Goal: Task Accomplishment & Management: Manage account settings

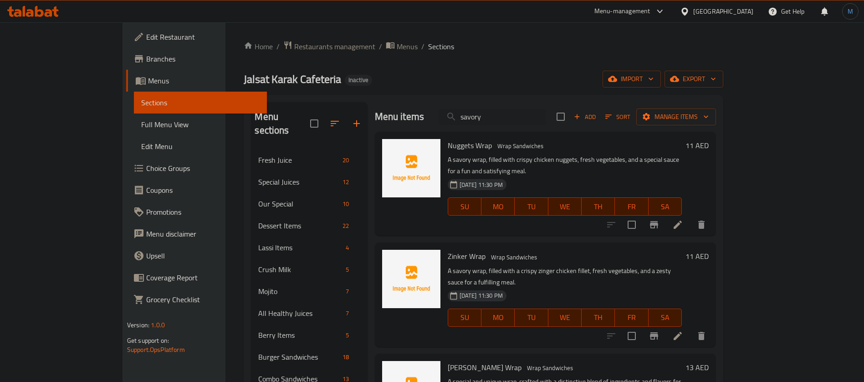
scroll to position [176, 0]
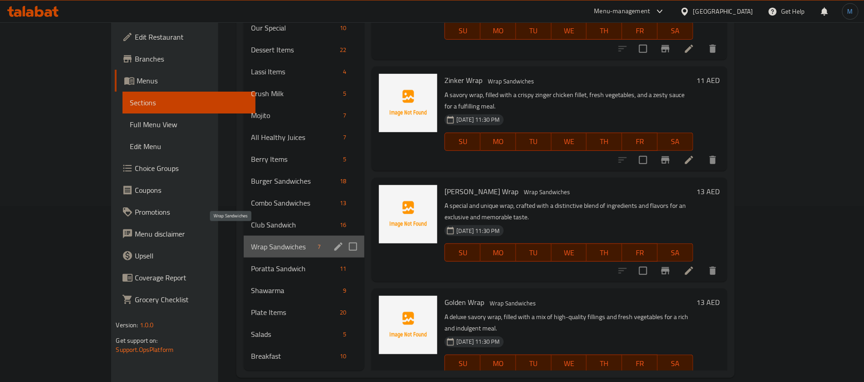
click at [251, 241] on span "Wrap Sandwiches" at bounding box center [282, 246] width 63 height 11
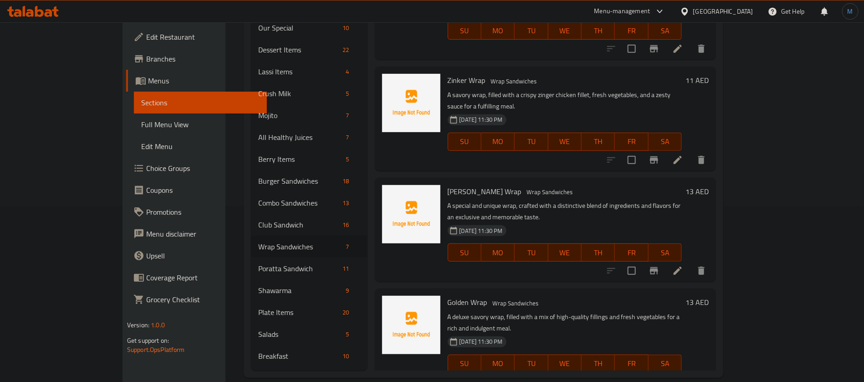
scroll to position [0, 0]
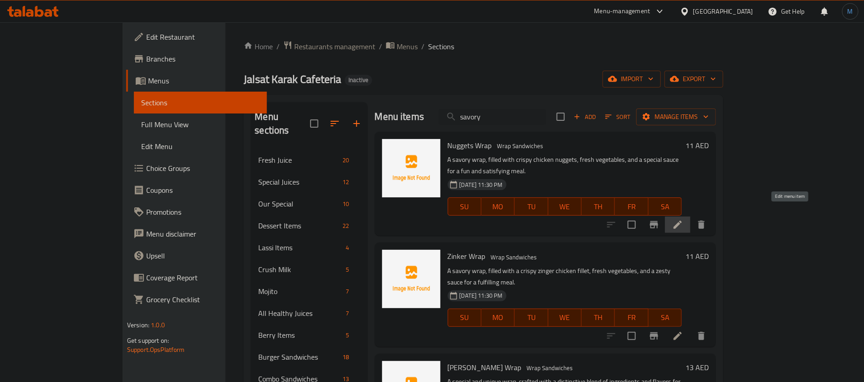
click at [683, 219] on icon at bounding box center [678, 224] width 11 height 11
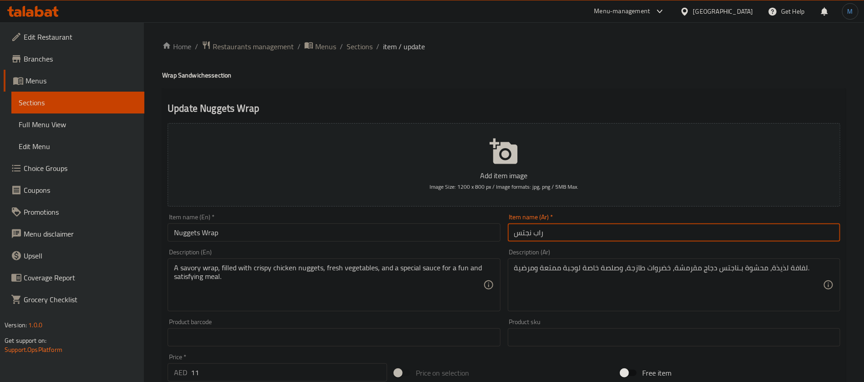
click at [519, 237] on input "راب نجتس" at bounding box center [674, 232] width 333 height 18
paste input "text"
click at [540, 232] on input "راب ناجتس" at bounding box center [674, 232] width 333 height 18
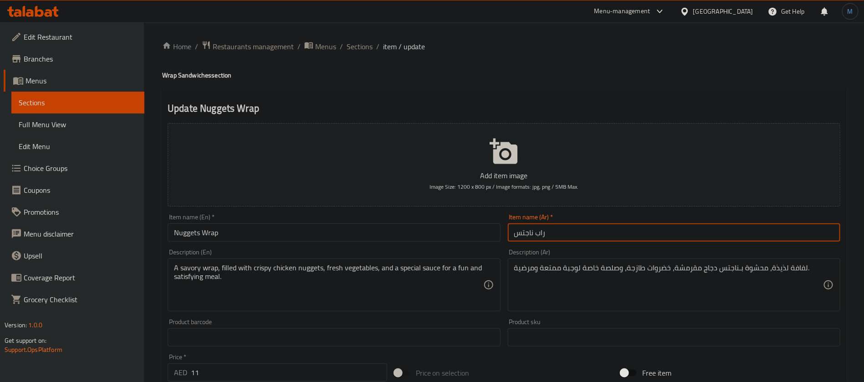
type input "راب ناجتس"
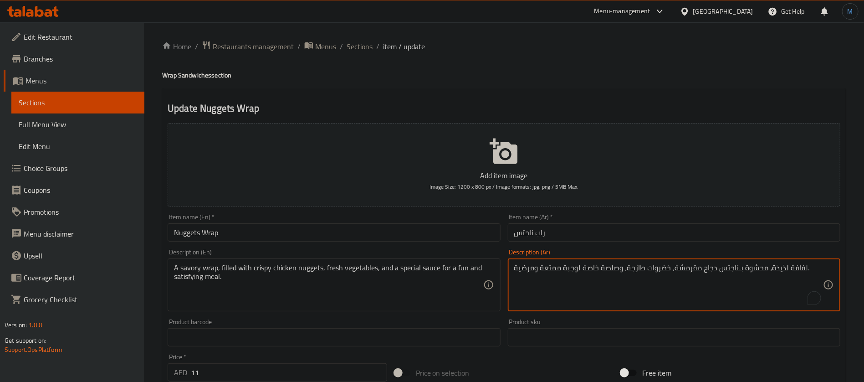
click at [791, 269] on textarea "لفافة لذيذة، محشوة بـناجتس دجاج مقرمشة، خضروات طازجة، وصلصة خاصة لوجبة ممتعة وم…" at bounding box center [668, 284] width 309 height 43
paste textarea "راب"
click at [776, 271] on textarea "راب لذيذة، محشوة بـناجتس دجاج مقرمشة، خضروات طازجة، وصلصة خاصة لوجبة ممتعة ومرض…" at bounding box center [668, 284] width 309 height 43
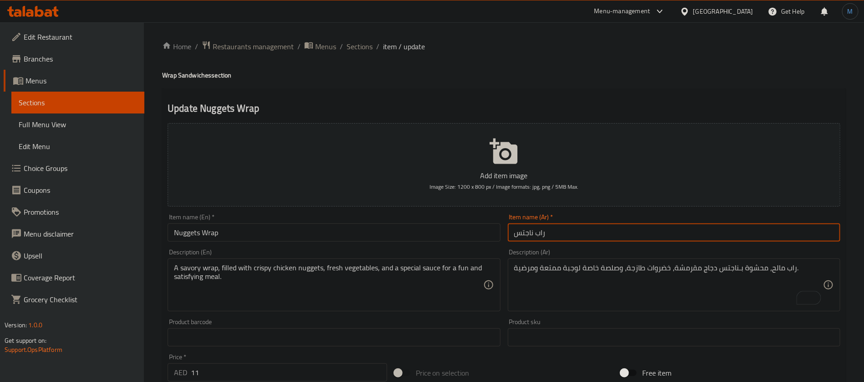
click at [524, 229] on input "راب ناجتس" at bounding box center [674, 232] width 333 height 18
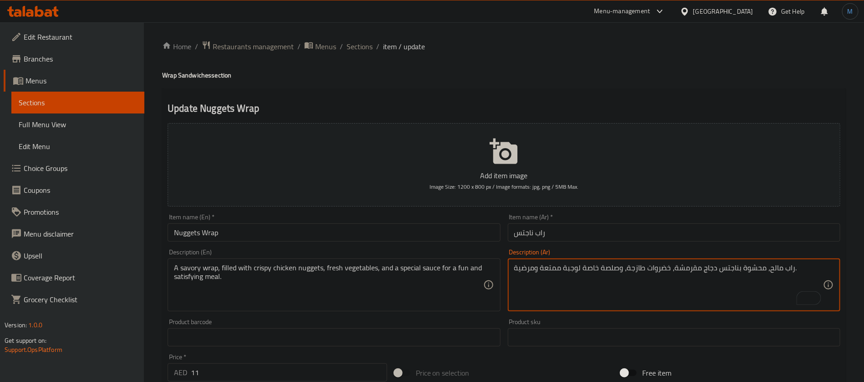
click at [601, 233] on input "راب ناجتس" at bounding box center [674, 232] width 333 height 18
click at [552, 268] on textarea "راب مالح، محشوة بناجتس دجاج مقرمشة، خضروات طازجة، وصلصة خاصة لوجبة ممتعة ومرضية." at bounding box center [668, 284] width 309 height 43
type textarea "راب مالح، محشوة بناجتس دجاج مقرمشة، خضروات طازجة، وصلصة خاصة لوجبة ومرضية."
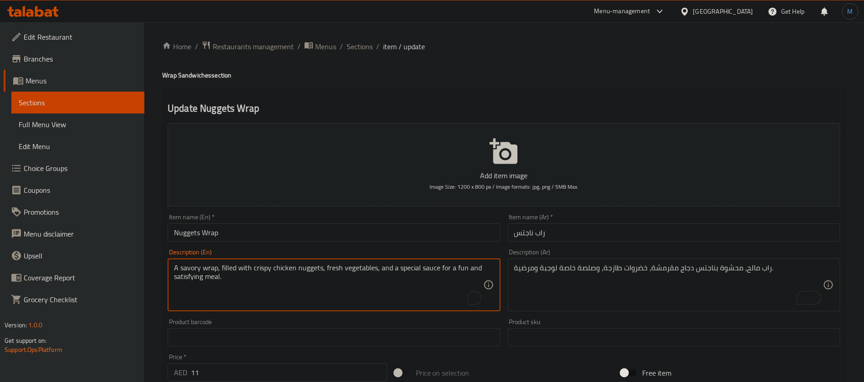
click at [461, 265] on textarea "A savory wrap, filled with crispy chicken nuggets, fresh vegetables, and a spec…" at bounding box center [328, 284] width 309 height 43
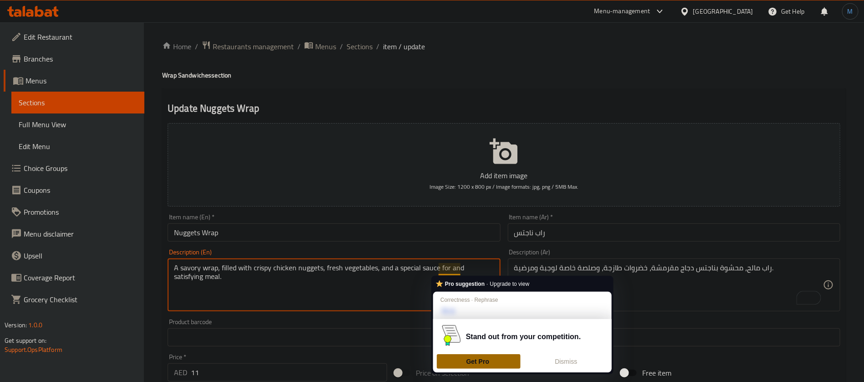
click at [455, 267] on textarea "A savory wrap, filled with crispy chicken nuggets, fresh vegetables, and a spec…" at bounding box center [328, 284] width 309 height 43
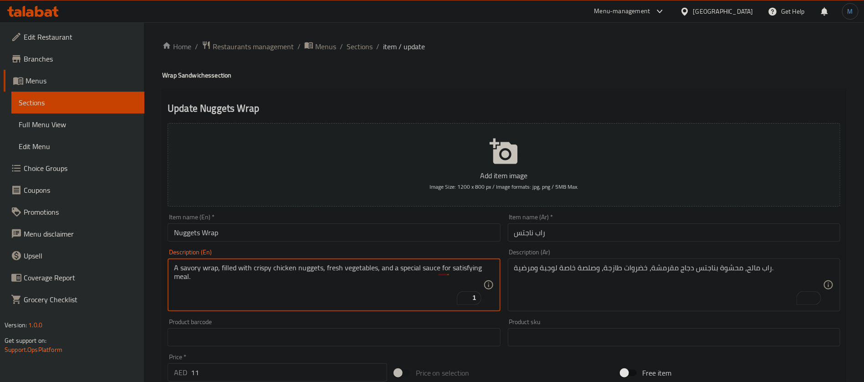
type textarea "A savory wrap, filled with crispy chicken nuggets, fresh vegetables, and a spec…"
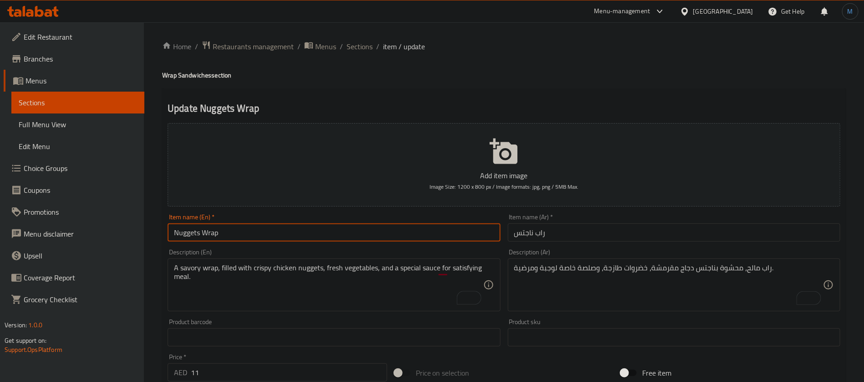
click at [463, 230] on input "Nuggets Wrap" at bounding box center [334, 232] width 333 height 18
click at [367, 36] on div "Home / Restaurants management / Menus / Sections / item / update Wrap Sandwiche…" at bounding box center [504, 332] width 720 height 621
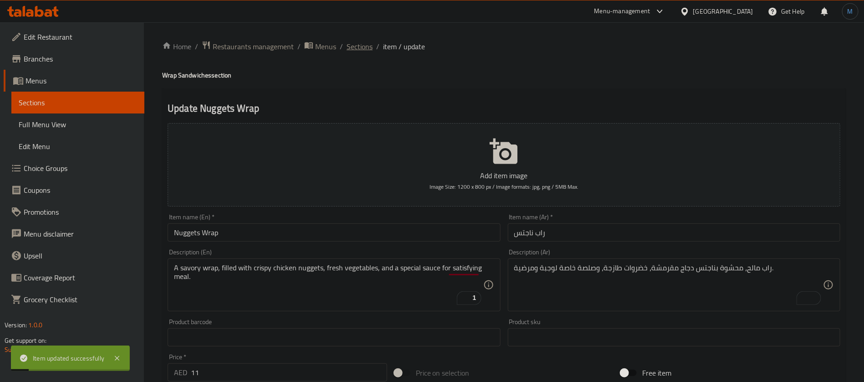
click at [367, 46] on span "Sections" at bounding box center [360, 46] width 26 height 11
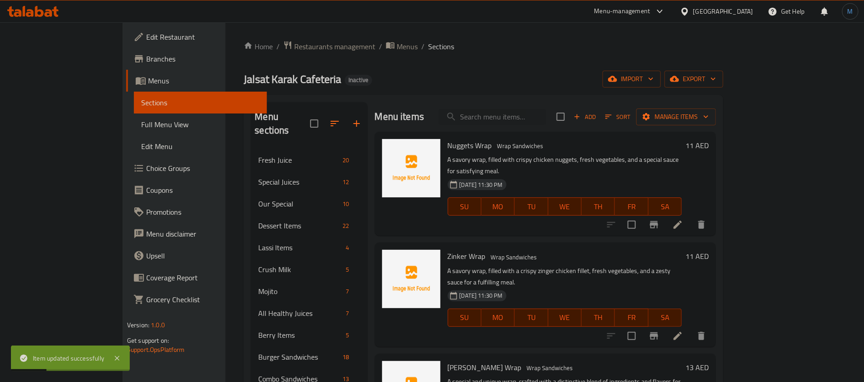
click at [691, 328] on li at bounding box center [678, 336] width 26 height 16
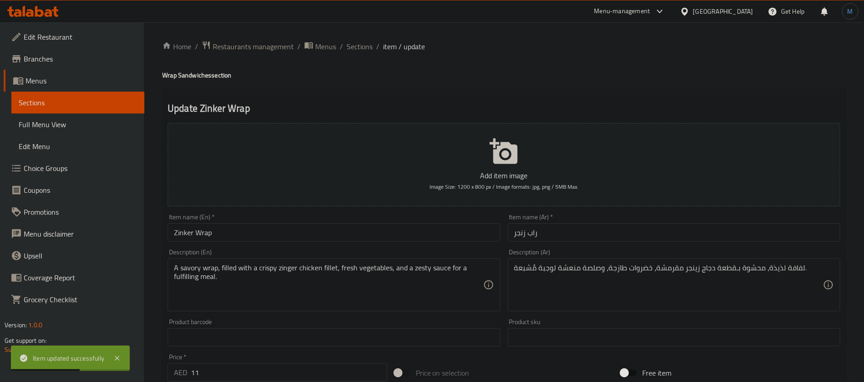
click at [590, 233] on input "راب زنجر" at bounding box center [674, 232] width 333 height 18
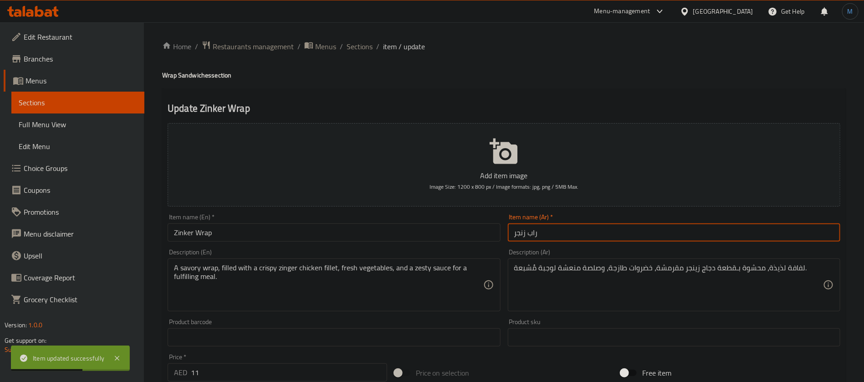
click at [590, 233] on input "راب زنجر" at bounding box center [674, 232] width 333 height 18
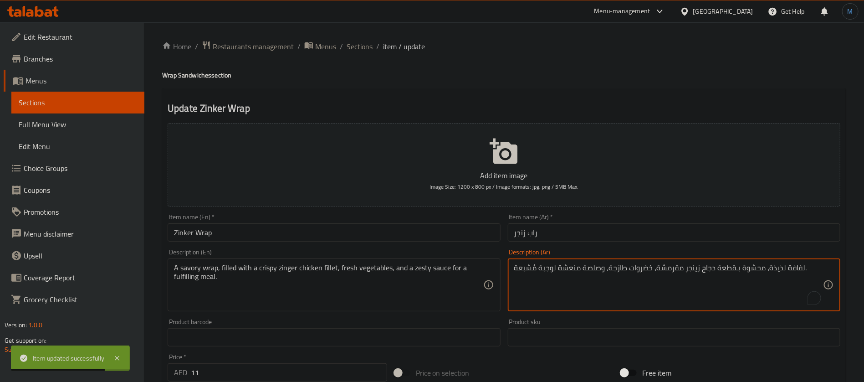
click at [799, 269] on textarea "لفافة لذيذة، محشوة بـقطعة دجاج زينجر مقرمشة، خضروات طازجة، وصلصة منعشة لوجبة مُ…" at bounding box center [668, 284] width 309 height 43
click at [777, 268] on textarea "لفافة لذيذة، محشوة بـقطعة دجاج زينجر مقرمشة، خضروات طازجة، وصلصة منعشة لوجبة مُ…" at bounding box center [668, 284] width 309 height 43
click at [772, 268] on textarea "راب مالح، محشوة بـقطعة دجاج زينجر مقرمشة، خضروات طازجة، وصلصة منعشة لوجبة مُشبع…" at bounding box center [668, 284] width 309 height 43
click at [786, 269] on textarea "راب مالح، محشوة بـقطعة دجاج زينجر مقرمشة، خضروات طازجة، وصلصة منعشة لوجبة مُشبع…" at bounding box center [668, 284] width 309 height 43
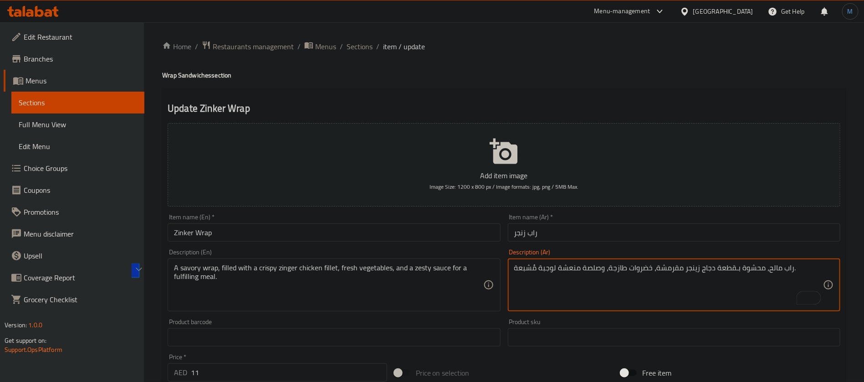
click at [693, 271] on textarea "راب مالح، محشوة بـقطعة دجاج زينجر مقرمشة، خضروات طازجة، وصلصة منعشة لوجبة مُشبع…" at bounding box center [668, 284] width 309 height 43
click at [560, 272] on textarea "راب مالح، محشوة بـقطعة دجاج زنجر مقرمشة، خضروات طازجة، وصلصة منعشة لوجبة مُشبعة." at bounding box center [668, 284] width 309 height 43
type textarea "راب مالح، محشوة بـقطعة دجاج زنجر مقرمشة، خضروات طازجة، وصلصة زيستي لوجبة مُشبعة."
click at [578, 225] on input "راب زنجر" at bounding box center [674, 232] width 333 height 18
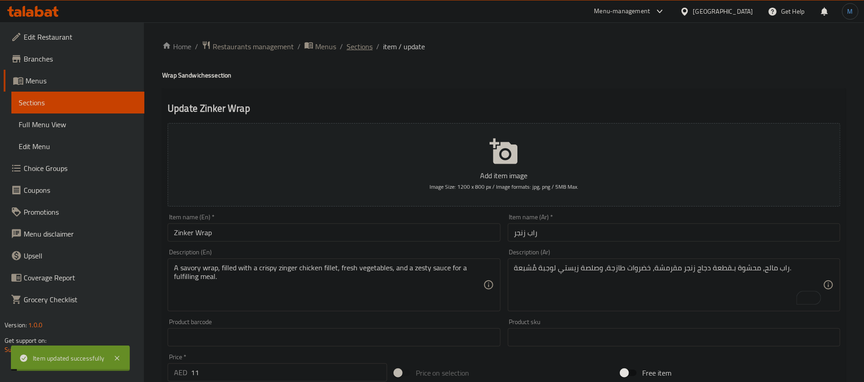
click at [362, 49] on span "Sections" at bounding box center [360, 46] width 26 height 11
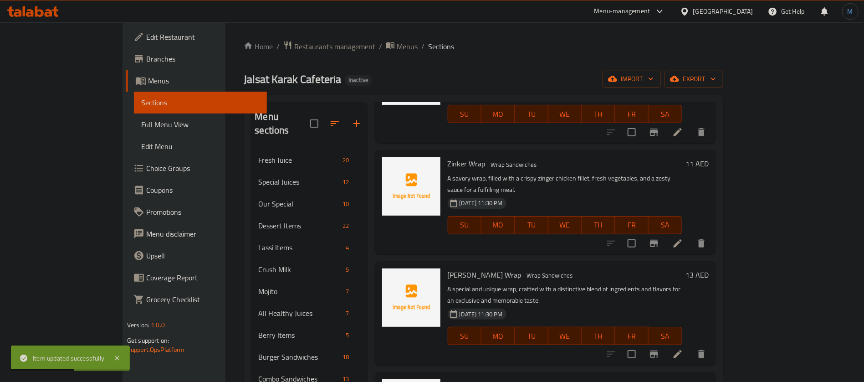
scroll to position [68, 0]
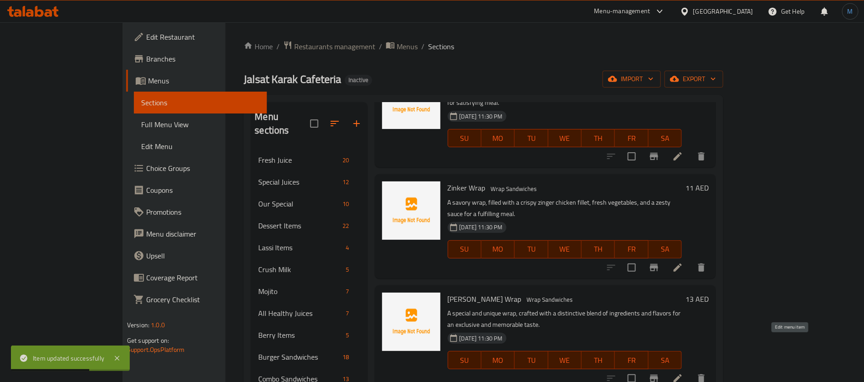
click at [683, 373] on icon at bounding box center [678, 378] width 11 height 11
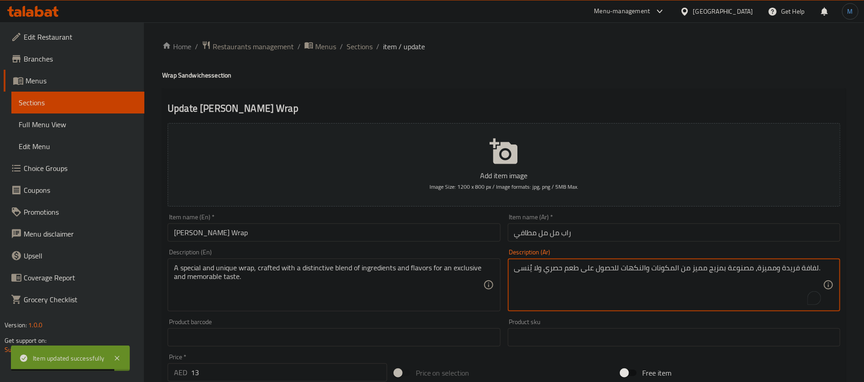
click at [807, 271] on textarea "لفافة فريدة ومميزة، مصنوعة بمزيج مميز من المكونات والنكهات للحصول على طعم حصري …" at bounding box center [668, 284] width 309 height 43
click at [810, 268] on textarea "لفافة فريدة ومميزة، مصنوعة بمزيج مميز من المكونات والنكهات للحصول على طعم حصري …" at bounding box center [668, 284] width 309 height 43
type textarea "راب فريدة ومميزة، مصنوعة بمزيج مميز من المكونات والنكهات للحصول على طعم حصري ول…"
click at [386, 224] on input "Malmal Mathafi Wrap" at bounding box center [334, 232] width 333 height 18
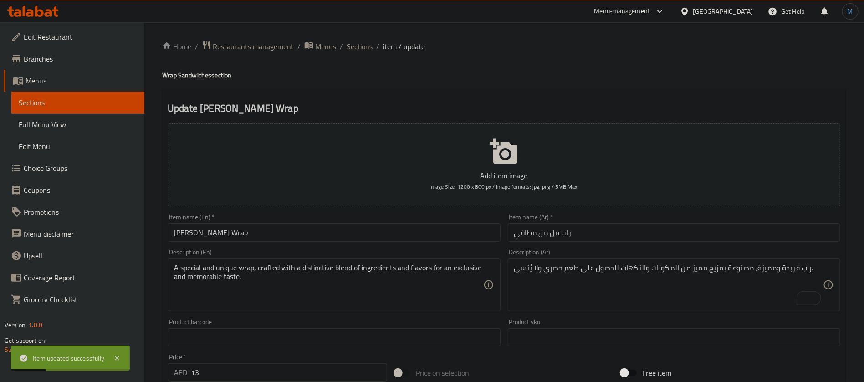
click at [370, 46] on span "Sections" at bounding box center [360, 46] width 26 height 11
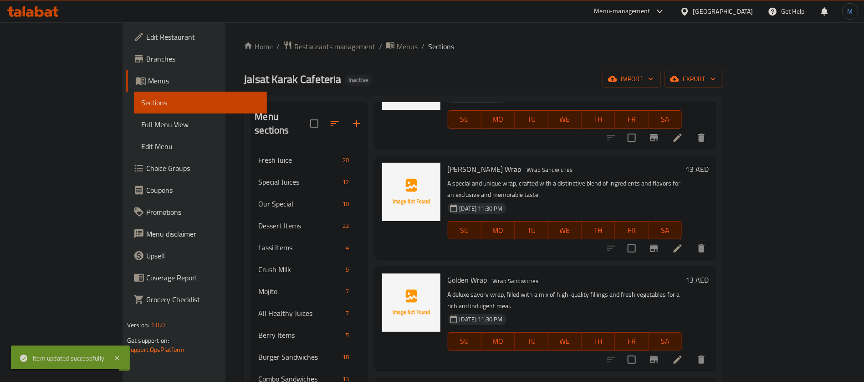
scroll to position [205, 0]
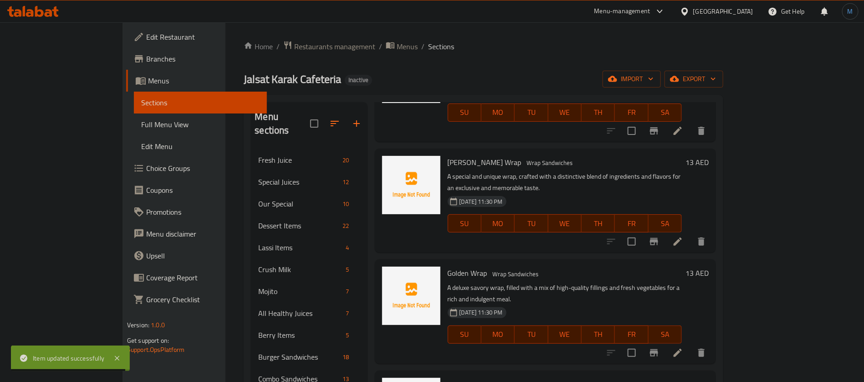
click at [683, 347] on icon at bounding box center [678, 352] width 11 height 11
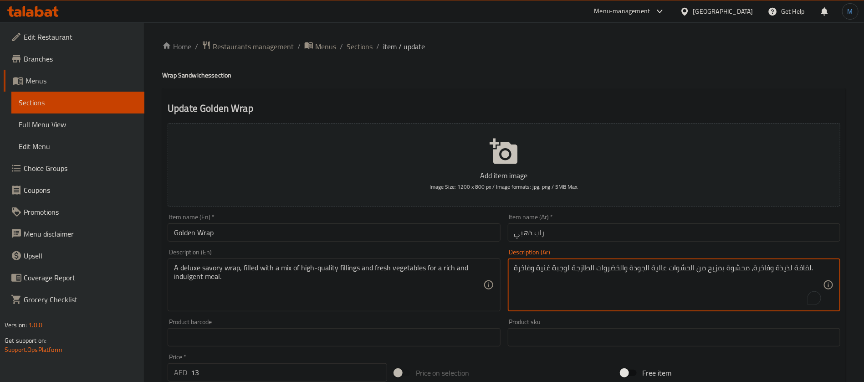
click at [803, 274] on textarea "لفافة لذيذة وفاخرة، محشوة بمزيج من الحشوات عالية الجودة والخضروات الطازجة لوجبة…" at bounding box center [668, 284] width 309 height 43
click at [783, 272] on textarea "لفافة لذيذة وفاخرة، محشوة بمزيج من الحشوات عالية الجودة والخضروات الطازجة لوجبة…" at bounding box center [668, 284] width 309 height 43
paste textarea "راب مالح"
click at [766, 272] on textarea "راب مالح وفاخرة، محشوة بمزيج من الحشوات عالية الجودة والخضروات الطازجة لوجبة غن…" at bounding box center [668, 284] width 309 height 43
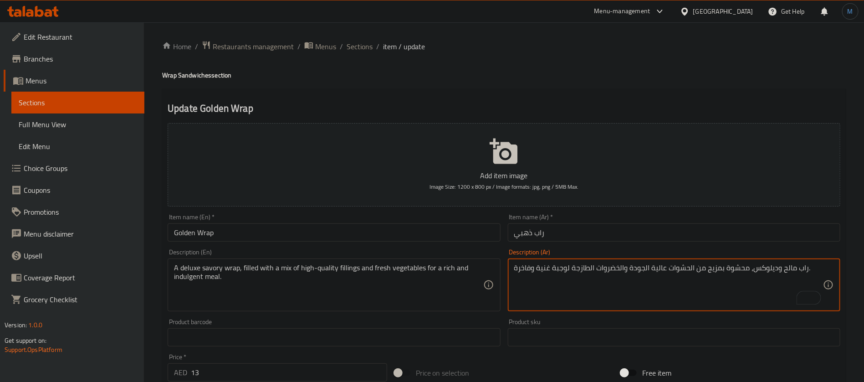
click at [534, 270] on textarea "راب مالح وديلوكس، محشوة بمزيج من الحشوات عالية الجودة والخضروات الطازجة لوجبة غ…" at bounding box center [668, 284] width 309 height 43
type textarea "راب مالح وديلوكس، محشوة بمزيج من الحشوات عالية الجودة والخضروات الطازجة لوجبة غ…"
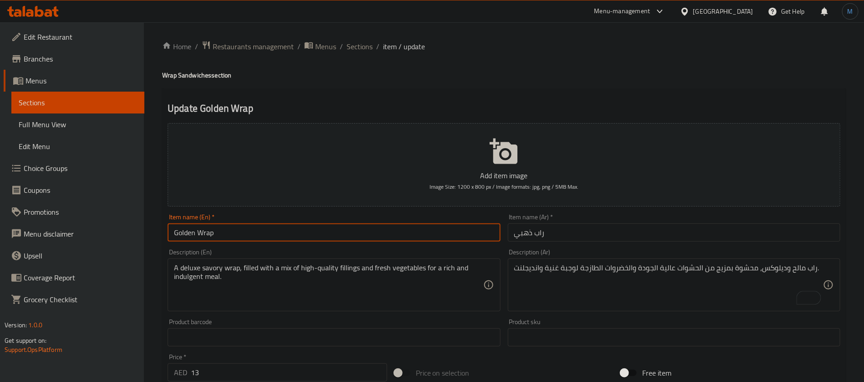
click at [416, 238] on input "Golden Wrap" at bounding box center [334, 232] width 333 height 18
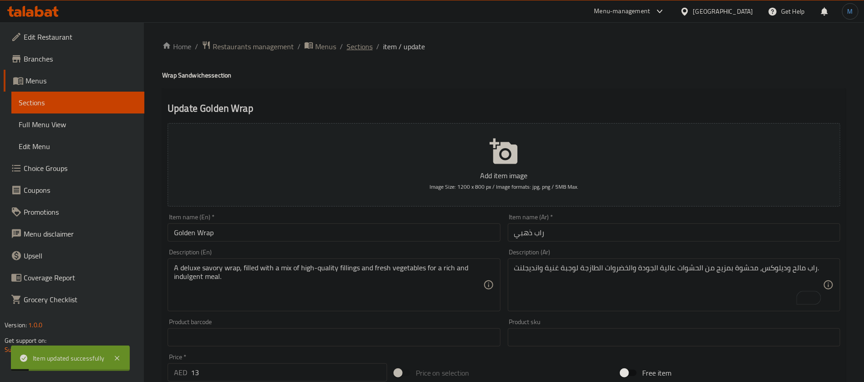
click at [364, 46] on span "Sections" at bounding box center [360, 46] width 26 height 11
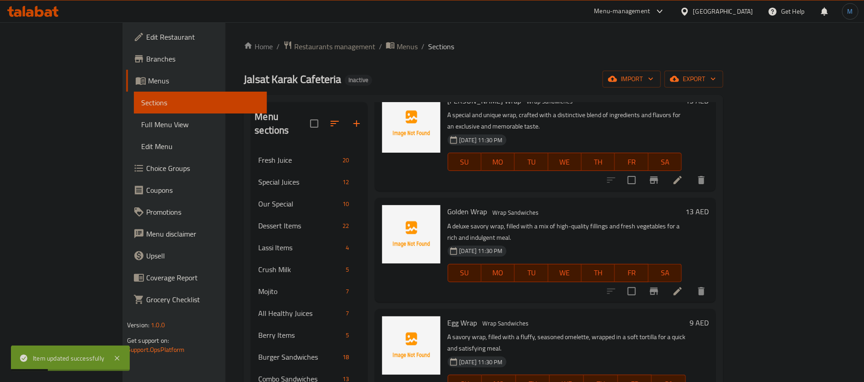
scroll to position [273, 0]
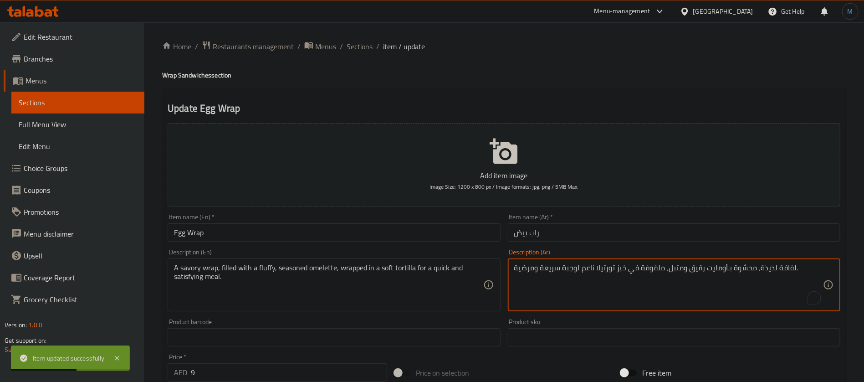
click at [784, 273] on textarea "لفافة لذيذة، محشوة بـأومليت رقيق ومتبل، ملفوفة في خبز تورتيلا ناعم لوجبة سريعة …" at bounding box center [668, 284] width 309 height 43
click at [775, 272] on textarea "لفافة لذيذة، محشوة بـأومليت رقيق ومتبل، ملفوفة في خبز تورتيلا ناعم لوجبة سريعة …" at bounding box center [668, 284] width 309 height 43
paste textarea "راب مالح"
click at [727, 267] on textarea "راب مالح، محشوة بـأومليت رقيق ومتبل، ملفوفة في خبز تورتيلا ناعم لوجبة سريعة ومر…" at bounding box center [668, 284] width 309 height 43
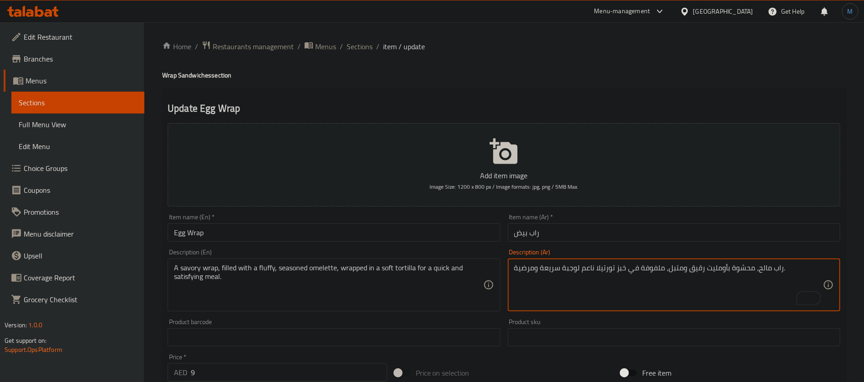
type textarea "راب مالح، محشوة بأومليت رقيق ومتبل، ملفوفة في خبز تورتيلا ناعم لوجبة سريعة ومرض…"
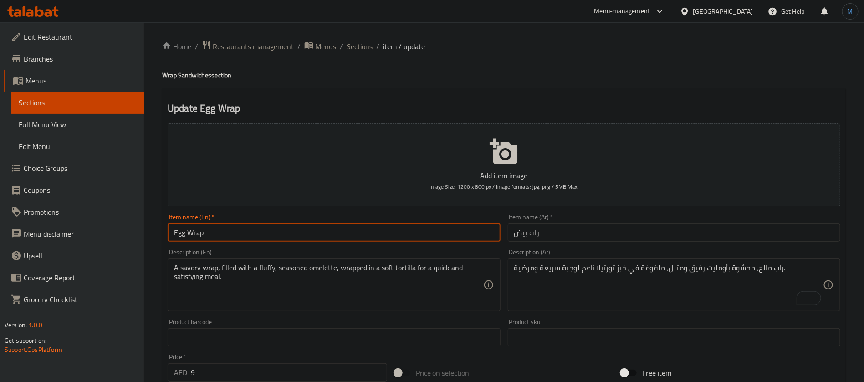
click at [469, 233] on input "Egg Wrap" at bounding box center [334, 232] width 333 height 18
click at [363, 44] on span "Sections" at bounding box center [360, 46] width 26 height 11
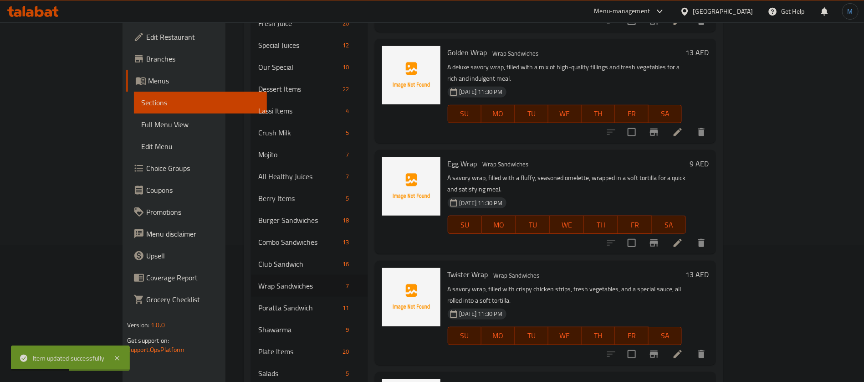
scroll to position [137, 0]
click at [713, 343] on div at bounding box center [657, 354] width 112 height 22
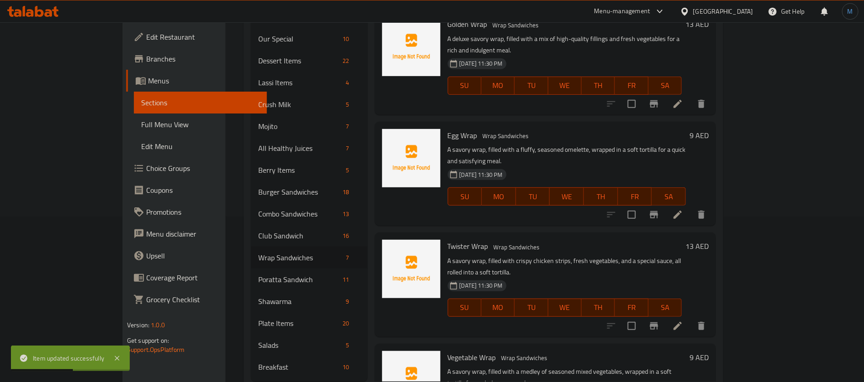
scroll to position [176, 0]
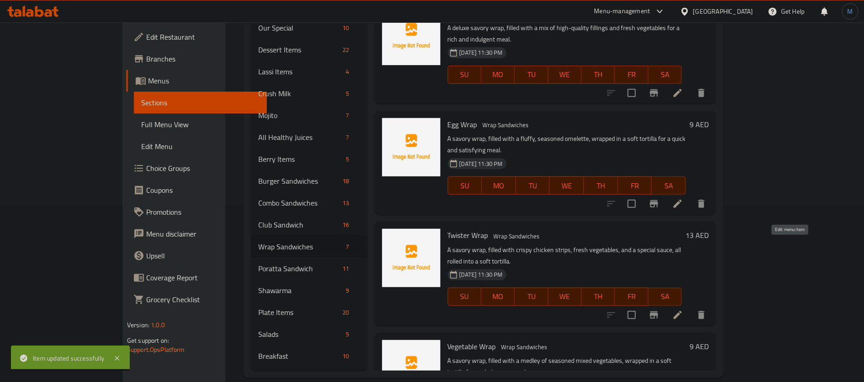
click at [682, 311] on icon at bounding box center [678, 315] width 8 height 8
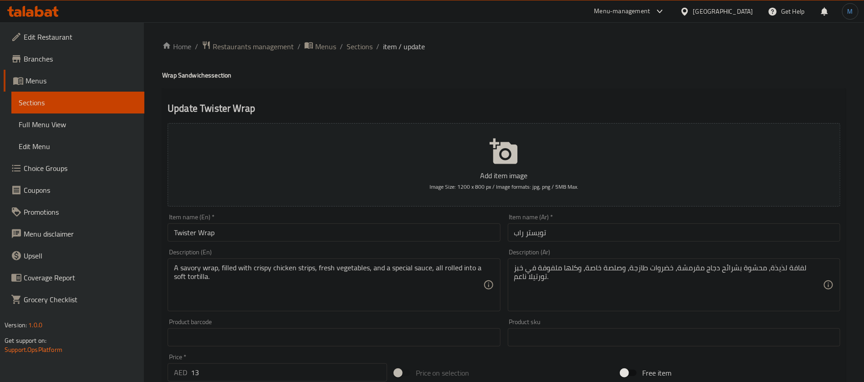
click at [820, 270] on textarea "لفافة لذيذة، محشوة بشرائح دجاج مقرمشة، خضروات طازجة، وصلصة خاصة، وكلها ملفوفة ف…" at bounding box center [668, 284] width 309 height 43
drag, startPoint x: 799, startPoint y: 270, endPoint x: 806, endPoint y: 272, distance: 8.1
click at [798, 270] on textarea "لفافة لذيذة، محشوة بشرائح دجاج مقرمشة، خضروات طازجة، وصلصة خاصة، وكلها ملفوفة ف…" at bounding box center [668, 284] width 309 height 43
paste textarea "راب مالح"
drag, startPoint x: 301, startPoint y: 269, endPoint x: 287, endPoint y: 270, distance: 14.2
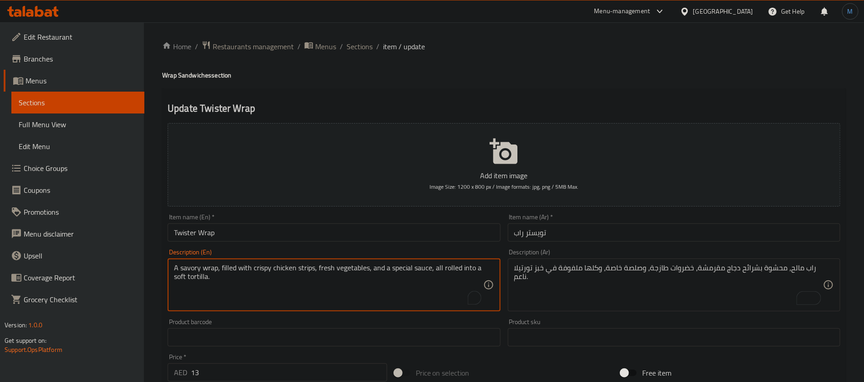
click at [287, 270] on textarea "A savory wrap, filled with crispy chicken strips, fresh vegetables, and a speci…" at bounding box center [328, 284] width 309 height 43
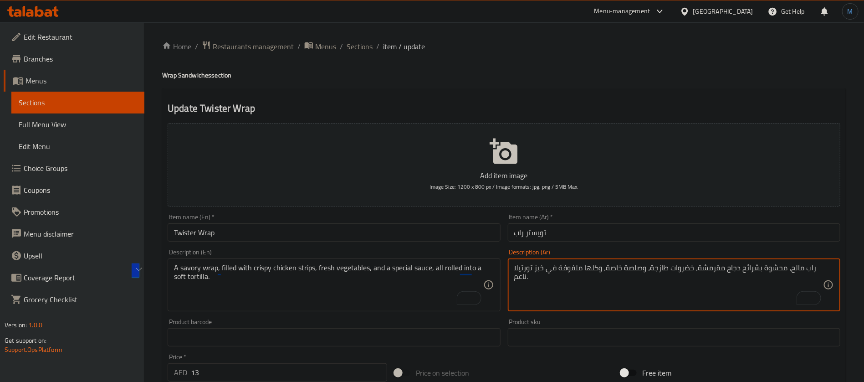
drag, startPoint x: 753, startPoint y: 267, endPoint x: 738, endPoint y: 267, distance: 15.0
click at [738, 267] on textarea "راب مالح، محشوة بشرائح دجاج مقرمشة، خضروات طازجة، وصلصة خاصة، وكلها ملفوفة في خ…" at bounding box center [668, 284] width 309 height 43
paste textarea "جاج إستربس"
click at [812, 269] on textarea "راب مالح، محشوة دجاج إستربس مقرمشة، خضروات طازجة، وصلصة خاصة، وكلها ملفوفة في خ…" at bounding box center [668, 284] width 309 height 43
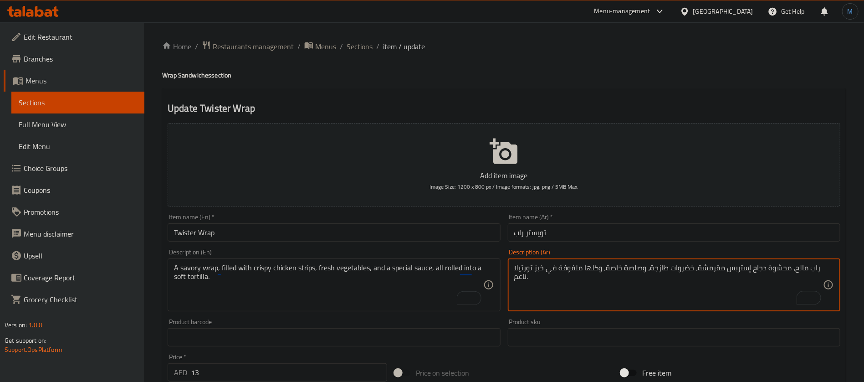
click at [804, 269] on textarea "راب مالح، محشوة دجاج إستربس مقرمشة، خضروات طازجة، وصلصة خاصة، وكلها ملفوفة في خ…" at bounding box center [668, 284] width 309 height 43
type textarea "راب مالح، محشوة دجاج إستربس مقرمشة، خضروات طازجة، وصلصة خاصة، وكلها ملفوفة في خ…"
click at [605, 236] on input "تويستر راب" at bounding box center [674, 232] width 333 height 18
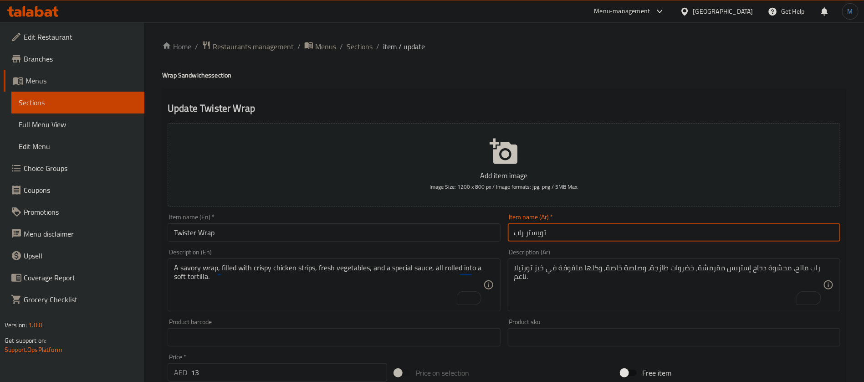
click at [366, 46] on span "Sections" at bounding box center [360, 46] width 26 height 11
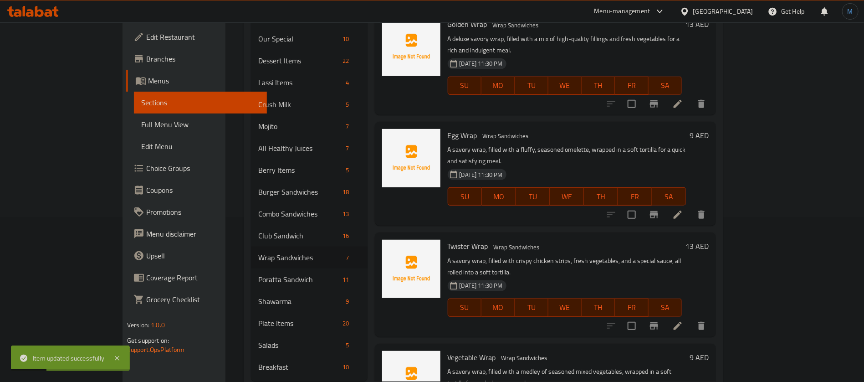
scroll to position [176, 0]
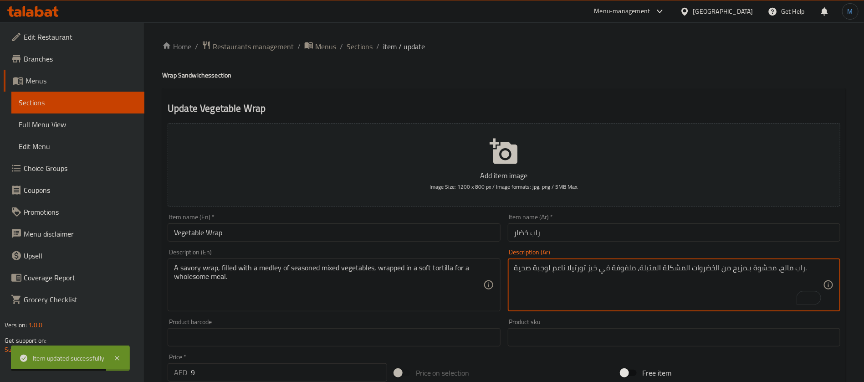
click at [745, 269] on textarea "راب مالح، محشوة بـمزيج من الخضروات المشكلة المتبلة، ملفوفة في خبز تورتيلا ناعم …" at bounding box center [668, 284] width 309 height 43
type textarea "راب مالح، محشوة بمزيج من الخضروات المشكلة المتبلة، ملفوفة في خبز تورتيلا ناعم ل…"
click at [611, 217] on div "Item name (Ar)   * راب خضار Item name (Ar) *" at bounding box center [674, 228] width 333 height 28
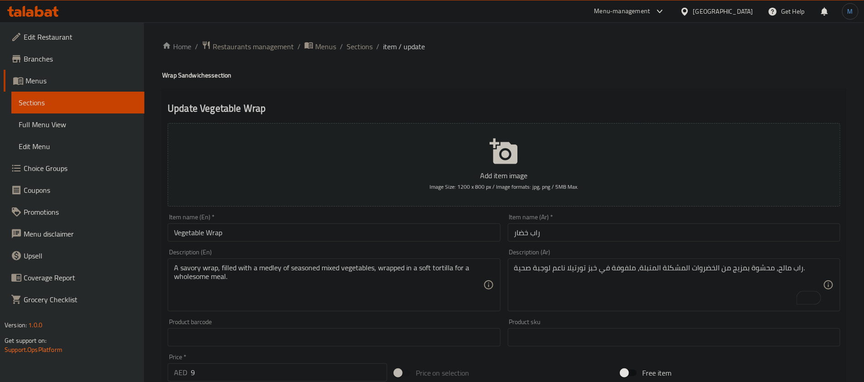
click at [610, 226] on input "راب خضار" at bounding box center [674, 232] width 333 height 18
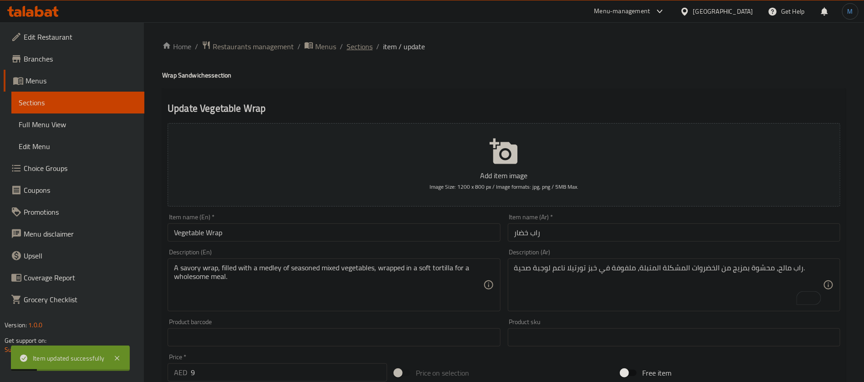
click at [366, 46] on span "Sections" at bounding box center [360, 46] width 26 height 11
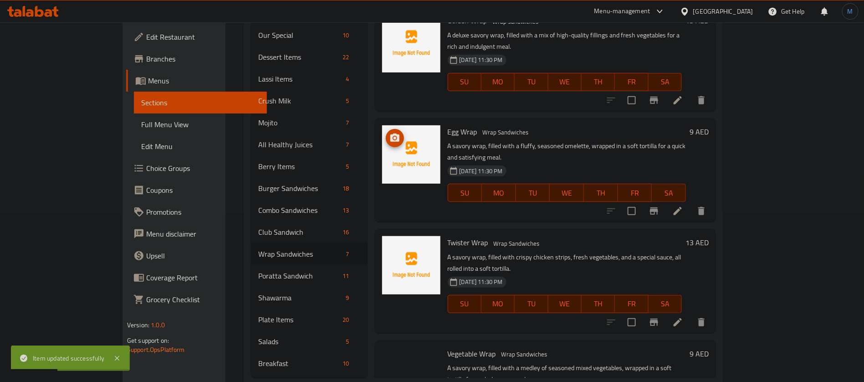
scroll to position [176, 0]
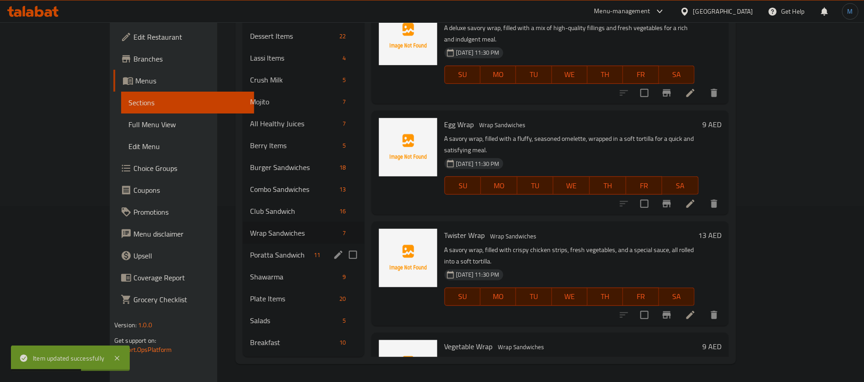
click at [264, 249] on span "Poratta Sandwich" at bounding box center [280, 254] width 61 height 11
click at [333, 254] on icon "edit" at bounding box center [338, 254] width 11 height 11
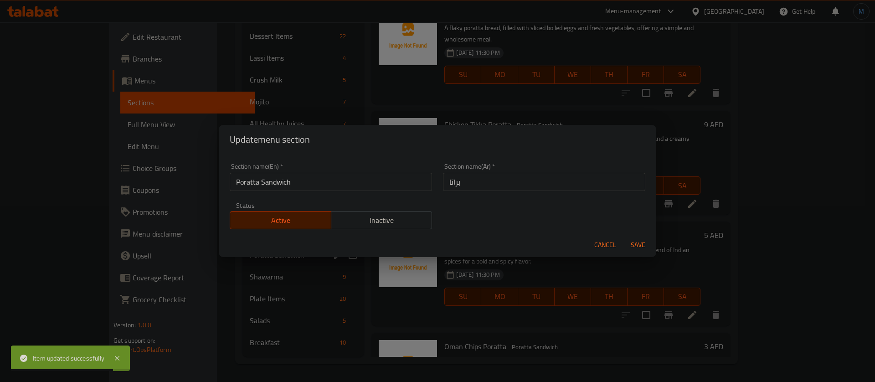
click at [479, 179] on input "براتا" at bounding box center [544, 182] width 202 height 18
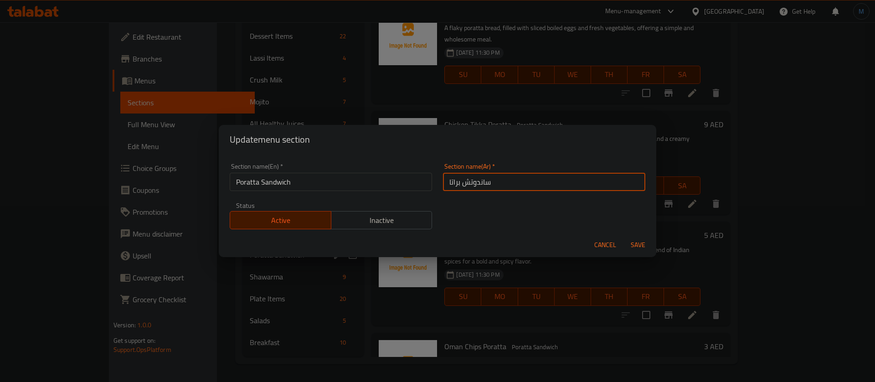
type input "ساندوتش براتا"
click at [623, 236] on button "Save" at bounding box center [637, 244] width 29 height 17
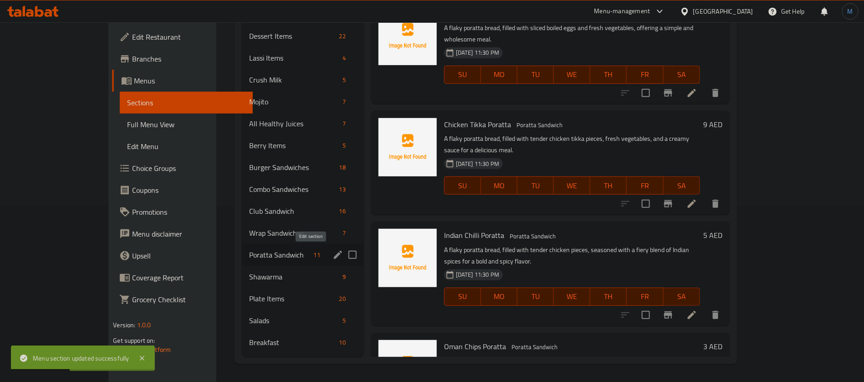
click at [333, 252] on icon "edit" at bounding box center [338, 254] width 11 height 11
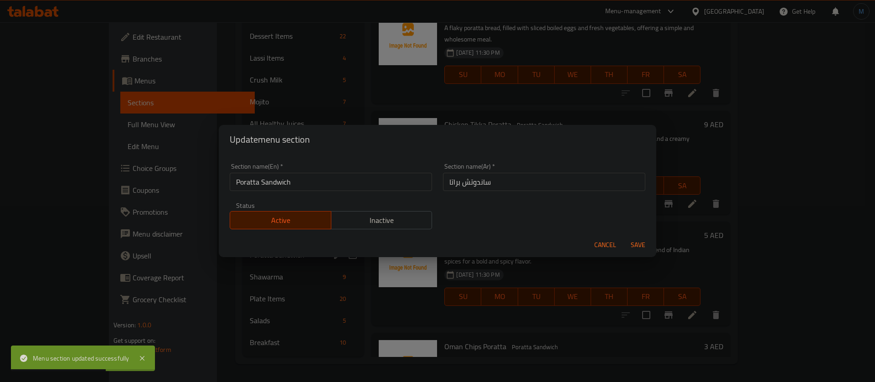
click at [238, 176] on input "Poratta Sandwich" at bounding box center [331, 182] width 202 height 18
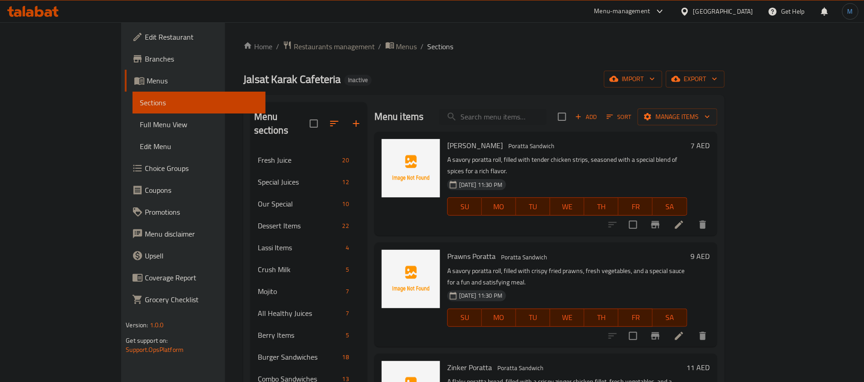
click at [692, 216] on li at bounding box center [680, 224] width 26 height 16
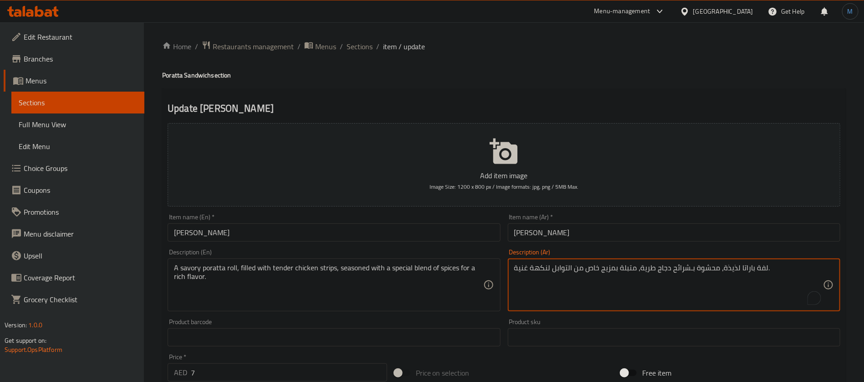
click at [754, 270] on textarea "لفة باراتا لذيذة، محشوة بـشرائح دجاج طرية، متبلة بمزيج خاص من التوابل لنكهة غني…" at bounding box center [668, 284] width 309 height 43
click at [761, 270] on textarea "لفة باراتا لذيذة، محشوة بـشرائح دجاج طرية، متبلة بمزيج خاص من التوابل لنكهة غني…" at bounding box center [668, 284] width 309 height 43
paste textarea "Poratta"
click at [648, 266] on textarea "راب باراتا مالح، محشوة بـشرائح دجاج طرية، متبلة بمزيج خاص من التوابل لنكهة غنية." at bounding box center [668, 284] width 309 height 43
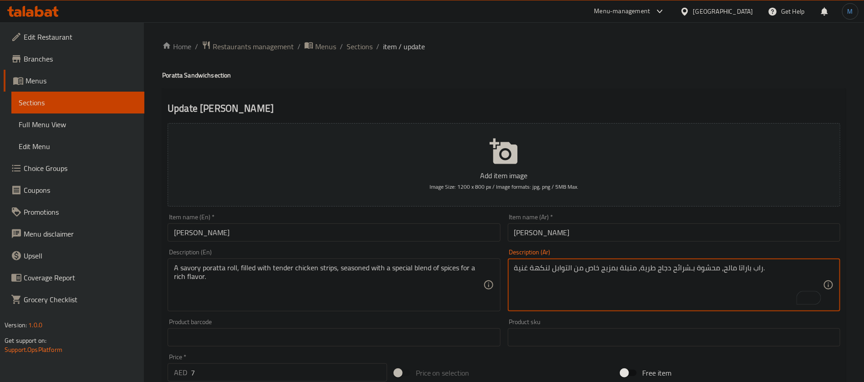
click at [648, 266] on textarea "راب باراتا مالح، محشوة بـشرائح دجاج طرية، متبلة بمزيج خاص من التوابل لنكهة غنية." at bounding box center [668, 284] width 309 height 43
click at [682, 262] on div "راب باراتا مالح، محشوة بـشرائح دجاج تندر، متبلة بمزيج خاص من التوابل لنكهة غنية…" at bounding box center [674, 284] width 333 height 53
click at [678, 269] on textarea "راب باراتا مالح، محشوة بـشرائح دجاج تندر، متبلة بمزيج خاص من التوابل لنكهة غنية." at bounding box center [668, 284] width 309 height 43
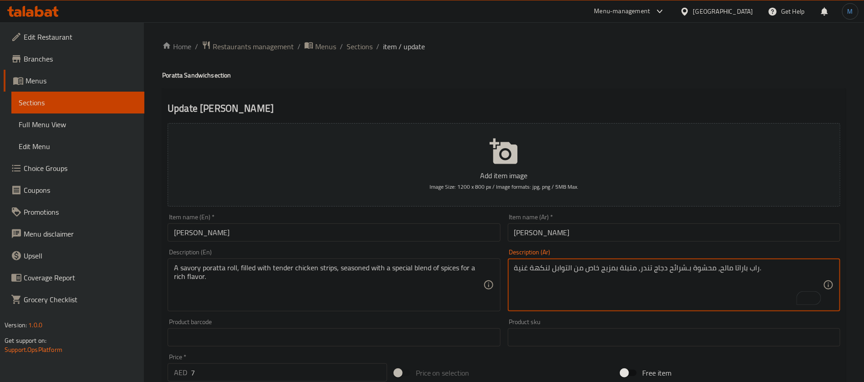
click at [659, 265] on textarea "راب باراتا مالح، محشوة بـشرائح دجاج تندر، متبلة بمزيج خاص من التوابل لنكهة غنية." at bounding box center [668, 284] width 309 height 43
paste textarea "دجاج إستربس"
type textarea "راب باراتا مالح، محشوة بدجاج إستربس تندر، متبلة بمزيج خاص من التوابل لنكهة غنية."
click at [667, 236] on input "براتا فرانسيسكو" at bounding box center [674, 232] width 333 height 18
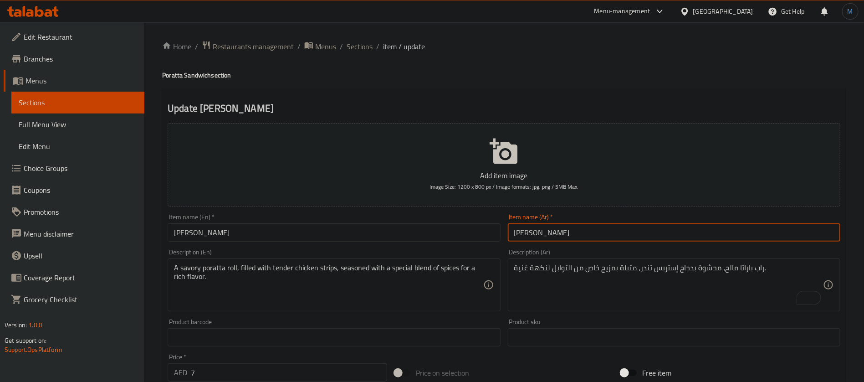
click at [362, 44] on span "Sections" at bounding box center [360, 46] width 26 height 11
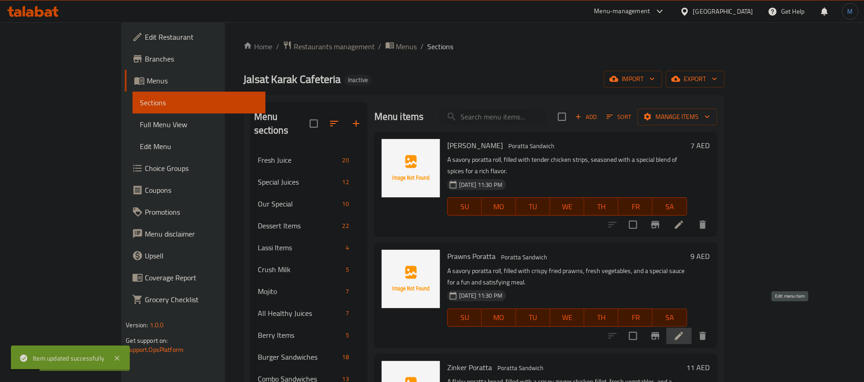
click at [685, 330] on icon at bounding box center [679, 335] width 11 height 11
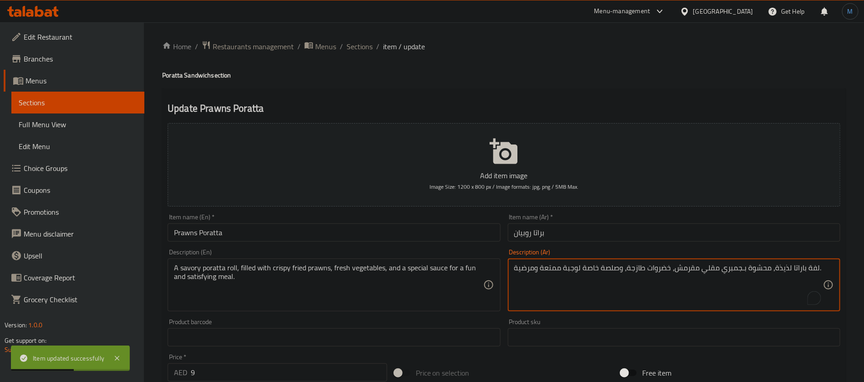
click at [806, 270] on textarea "لفة باراتا لذيذة، محشوة بـجمبري مقلي مقرمش، خضروات طازجة، وصلصة خاصة لوجبة ممتع…" at bounding box center [668, 284] width 309 height 43
click at [811, 268] on textarea "لفة باراتا لذيذة، محشوة بـجمبري مقلي مقرمش، خضروات طازجة، وصلصة خاصة لوجبة ممتع…" at bounding box center [668, 284] width 309 height 43
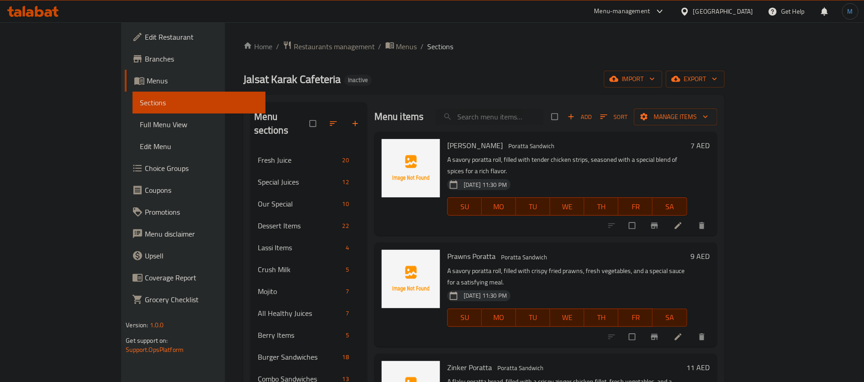
scroll to position [68, 0]
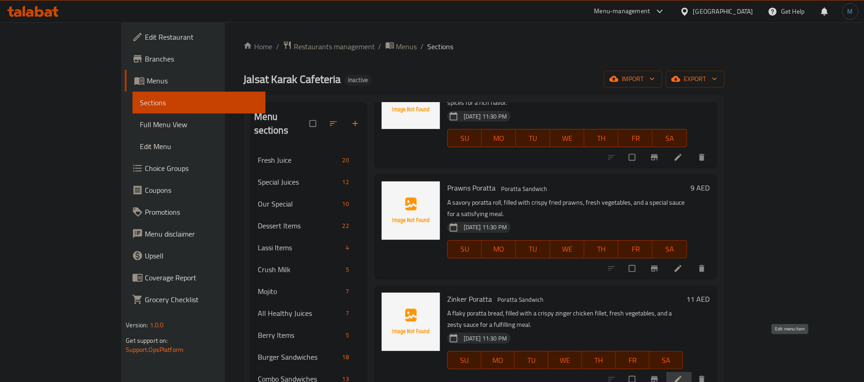
click at [683, 375] on icon at bounding box center [678, 379] width 9 height 9
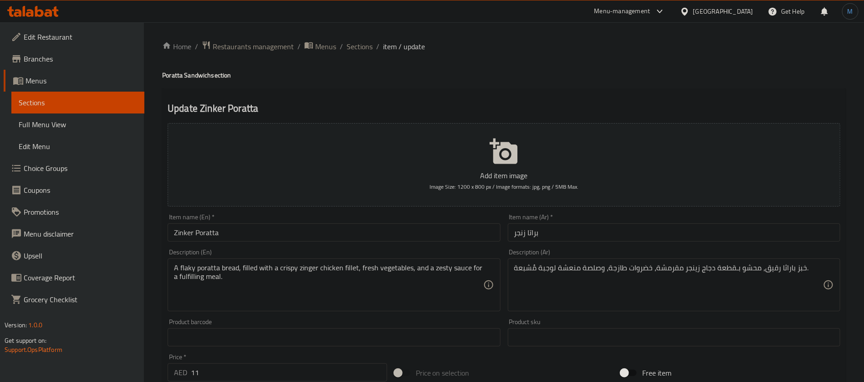
click at [800, 269] on textarea "خبز باراثا رقيق، محشو بـقطعة دجاج زينجر مقرمشة، خضروات طازجة، وصلصة منعشة لوجبة…" at bounding box center [668, 284] width 309 height 43
click at [771, 267] on textarea "خبز باراثا رقيق، محشو بـقطعة دجاج زينجر مقرمشة، خضروات طازجة، وصلصة منعشة لوجبة…" at bounding box center [668, 284] width 309 height 43
click at [802, 278] on textarea "خبز باراثا رقيق، محشو بـقطعة دجاج زينجر مقرمشة، خضروات طازجة، وصلصة منعشة لوجبة…" at bounding box center [668, 284] width 309 height 43
click at [787, 267] on textarea "خبز باراثا رقيق، محشو بـقطعة دجاج زينجر مقرمشة، خضروات طازجة، وصلصة منعشة لوجبة…" at bounding box center [668, 284] width 309 height 43
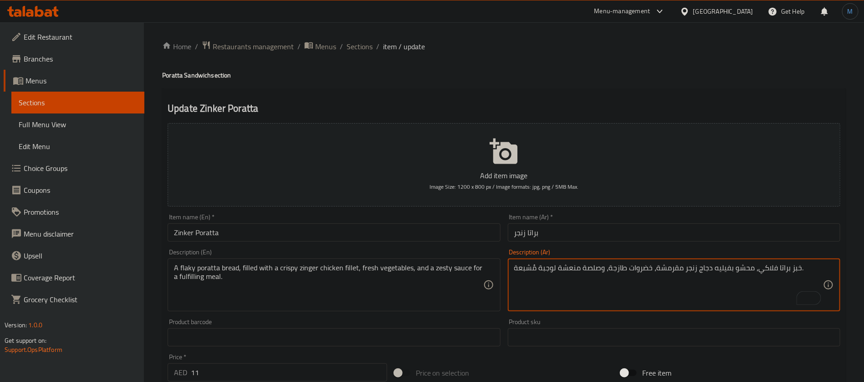
click at [577, 269] on textarea "خبز براتا فلاكي، محشو بفيليه دجاج زنجر مقرمشة، خضروات طازجة، وصلصة منعشة لوجبة …" at bounding box center [668, 284] width 309 height 43
type textarea "خبز براتا فلاكي، محشو بفيليه دجاج زنجر مقرمشة، خضروات طازجة، وصلصة زيستي لوجبة …"
click at [563, 231] on input "براتا زنجر" at bounding box center [674, 232] width 333 height 18
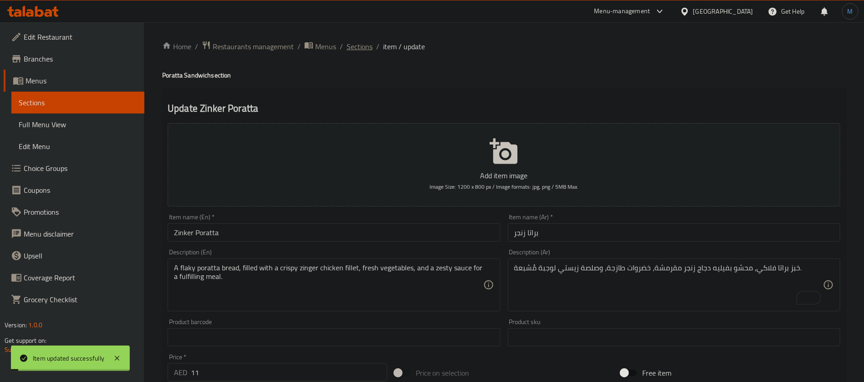
click at [361, 47] on span "Sections" at bounding box center [360, 46] width 26 height 11
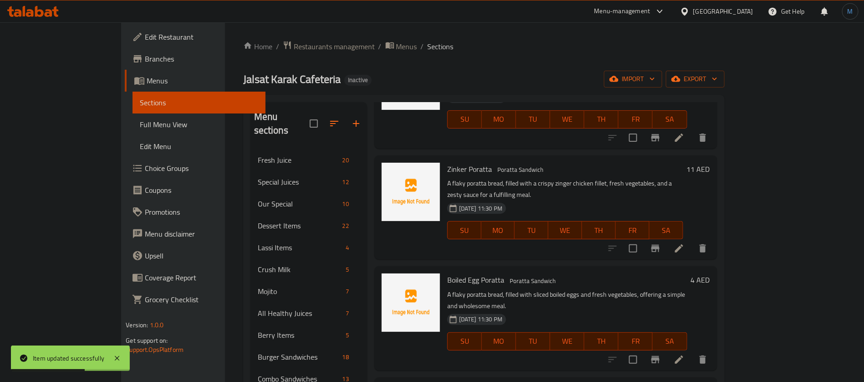
scroll to position [205, 0]
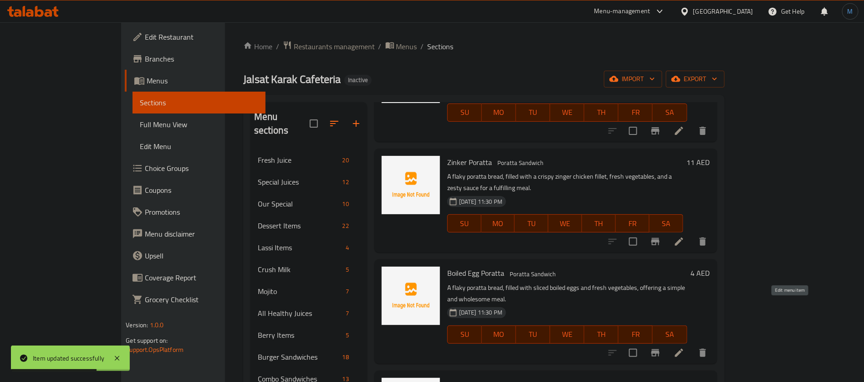
click at [683, 349] on icon at bounding box center [679, 353] width 8 height 8
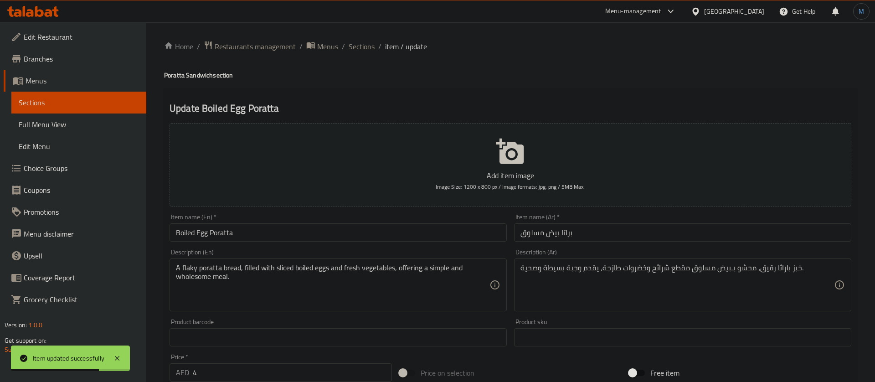
click at [773, 267] on textarea "خبز باراثا رقيق، محشو بـبيض مسلوق مقطع شرائح وخضروات طازجة، يقدم وجبة بسيطة وصح…" at bounding box center [676, 284] width 313 height 43
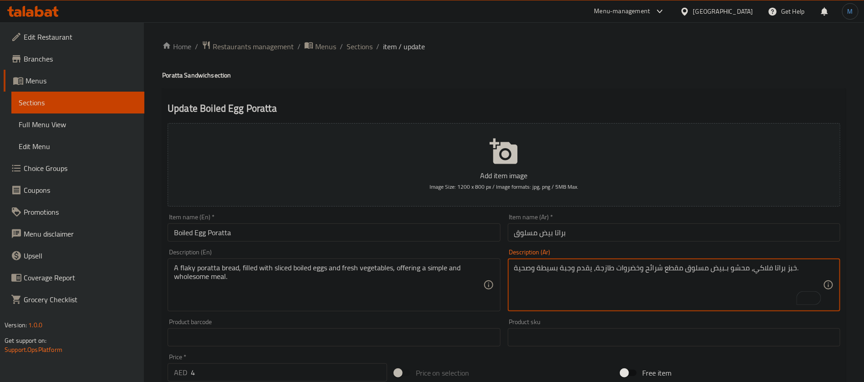
type textarea "خبز براتا فلاكي، محشو بـبيض مسلوق مقطع شرائح وخضروات طازجة، يقدم وجبة بسيطة وصح…"
click at [414, 232] on input "Boiled Egg Poratta" at bounding box center [334, 232] width 333 height 18
click at [364, 234] on input "Boiled Egg Poratta" at bounding box center [334, 232] width 333 height 18
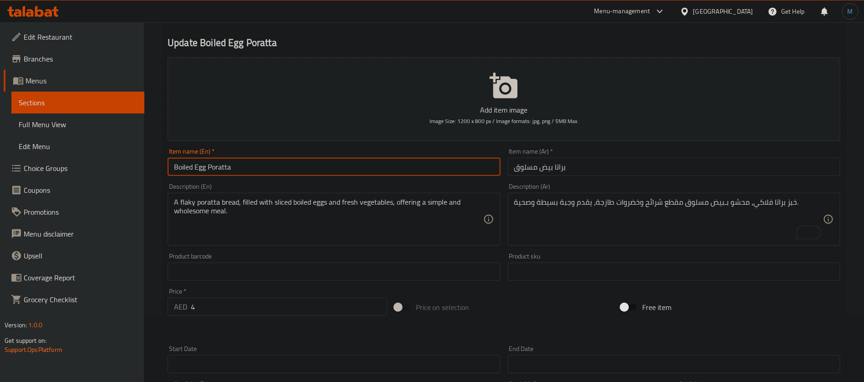
scroll to position [56, 0]
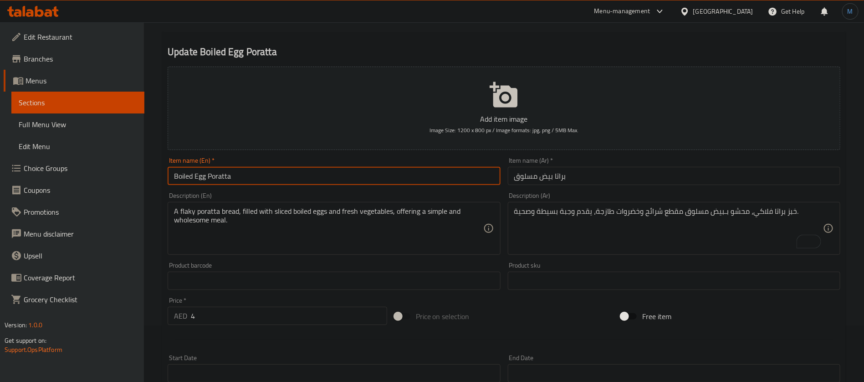
click at [425, 173] on input "Boiled Egg Poratta" at bounding box center [334, 176] width 333 height 18
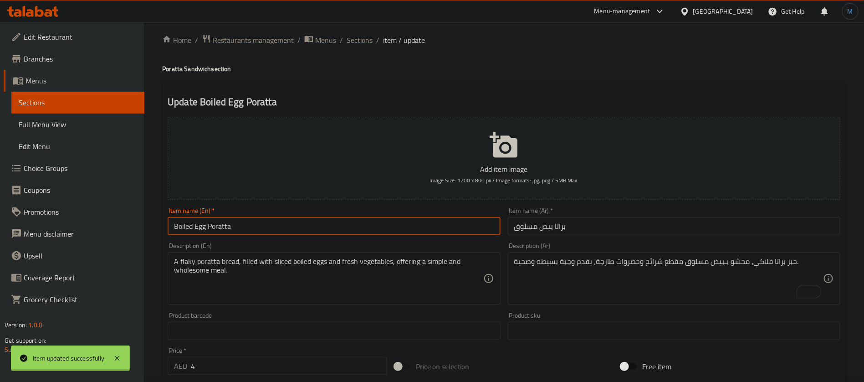
scroll to position [0, 0]
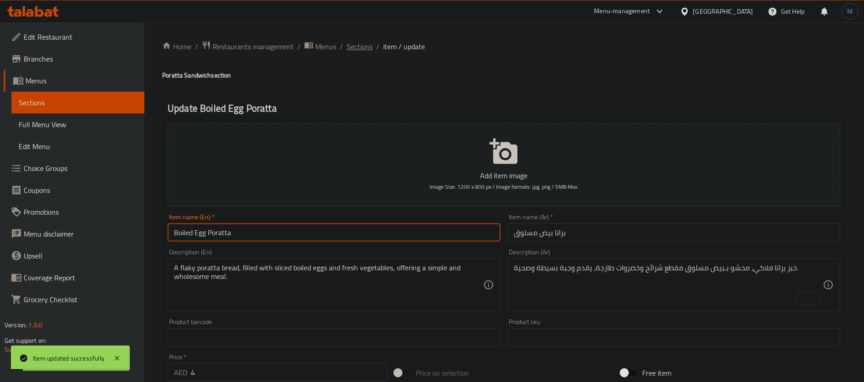
click at [355, 47] on span "Sections" at bounding box center [360, 46] width 26 height 11
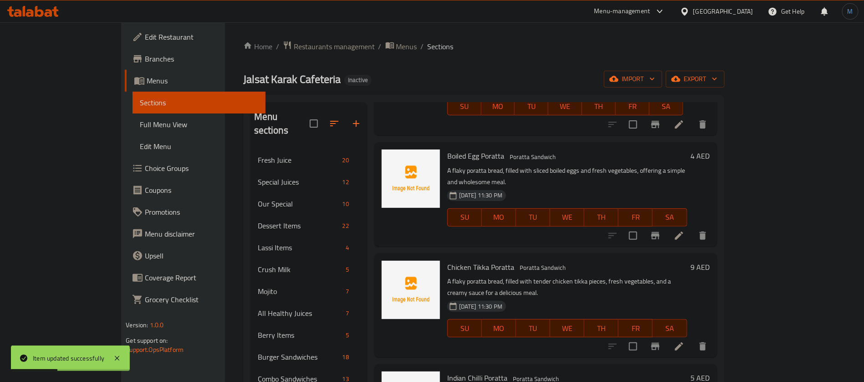
scroll to position [342, 0]
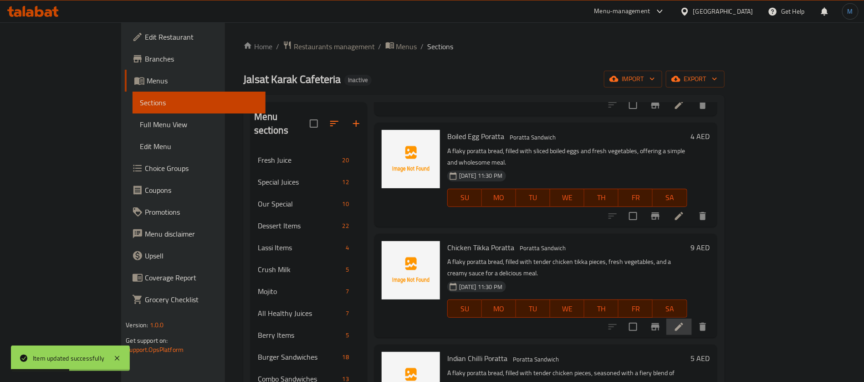
click at [692, 318] on li at bounding box center [680, 326] width 26 height 16
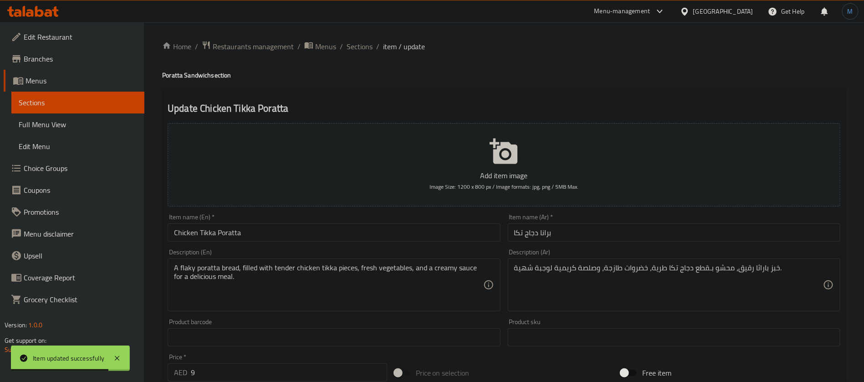
click at [541, 232] on input "برانا دجاج تكا" at bounding box center [674, 232] width 333 height 18
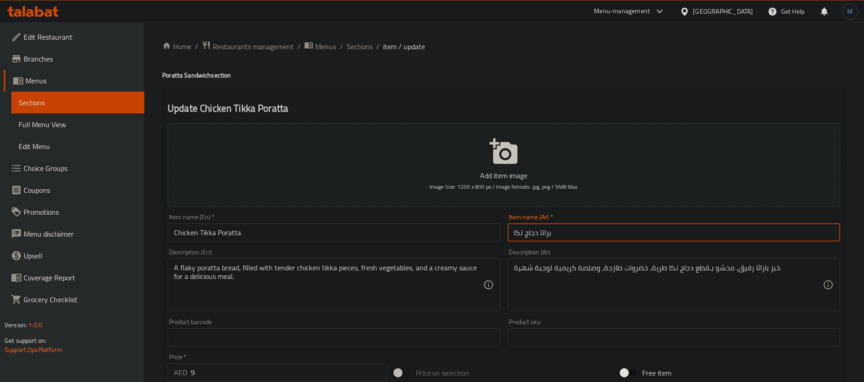
type input "براتا دجاج تكا"
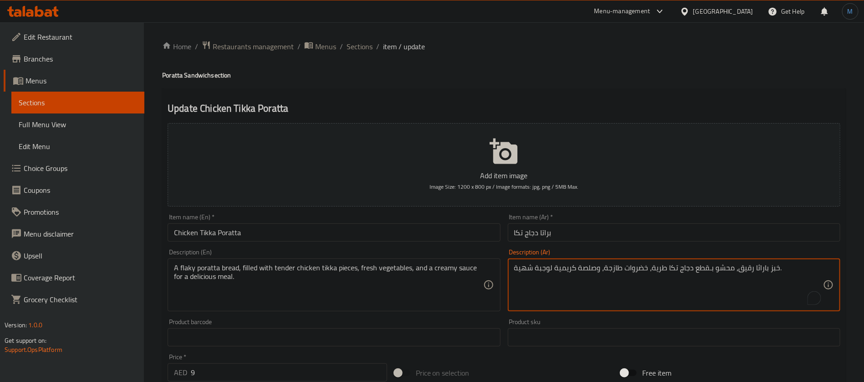
click at [756, 271] on textarea "خبز باراثا رقيق، محشو بـقطع دجاج تكا طرية، خضروات طازجة، وصلصة كريمية لوجبة شهي…" at bounding box center [668, 284] width 309 height 43
type textarea "خبز براتا فلاكي ، محشو بـقطع دجاج تكا تندر، خضروات طازجة، وصلصة كريمية لوجبة شه…"
click at [464, 231] on input "Chicken Tikka Poratta" at bounding box center [334, 232] width 333 height 18
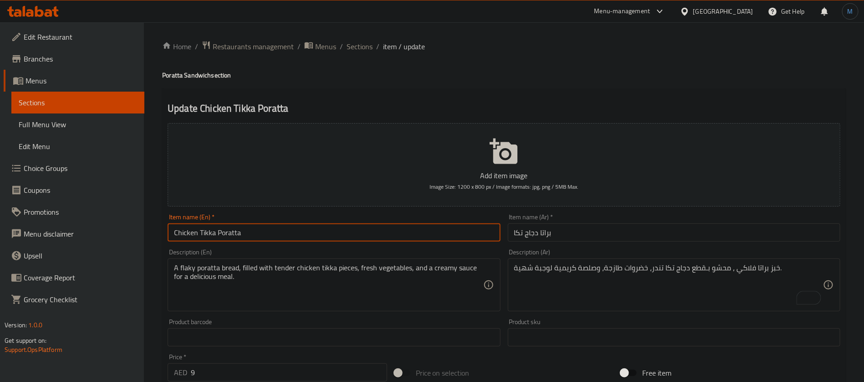
click at [369, 42] on span "Sections" at bounding box center [360, 46] width 26 height 11
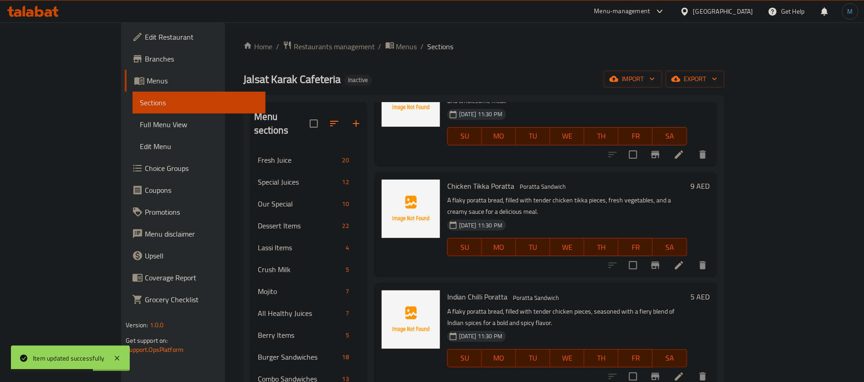
scroll to position [410, 0]
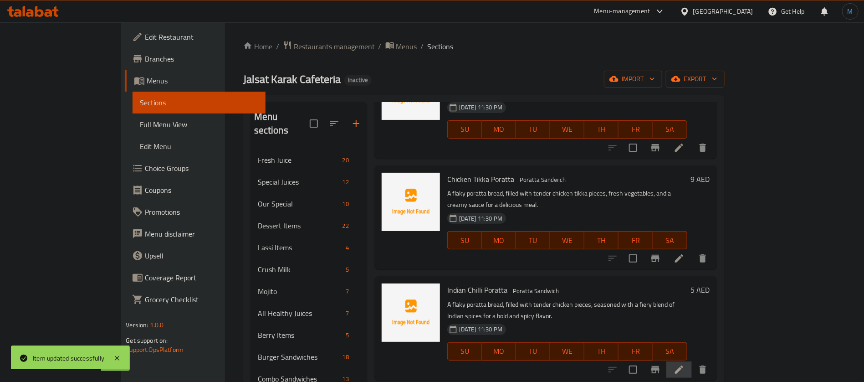
click at [692, 361] on li at bounding box center [680, 369] width 26 height 16
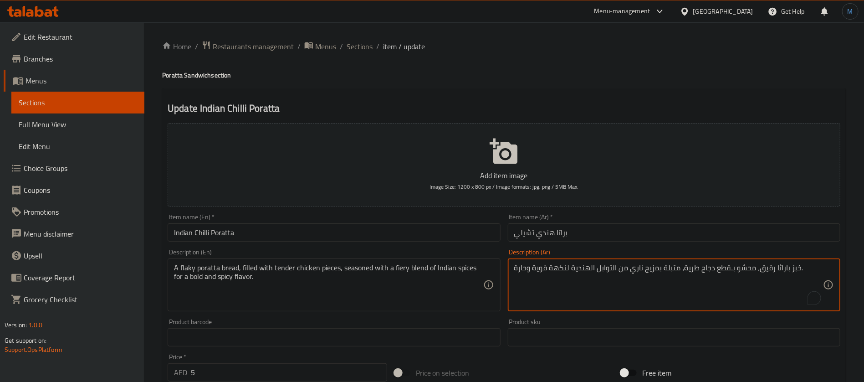
click at [777, 267] on textarea "خبز باراثا رقيق، محشو بـقطع دجاج طرية، متبلة بمزيج ناري من التوابل الهندية لنكه…" at bounding box center [668, 284] width 309 height 43
click at [545, 266] on textarea "خبز براتا فلاكي، محشو بـقطع دجاج تندر، متبلة بمزيج ناري من التوابل الهندية لنكه…" at bounding box center [668, 284] width 309 height 43
type textarea "خبز براتا فلاكي، محشو بـقطع دجاج تندر، متبلة بمزيج ناري من التوابل الهندية لنكه…"
click at [403, 224] on input "Indian Chilli Poratta" at bounding box center [334, 232] width 333 height 18
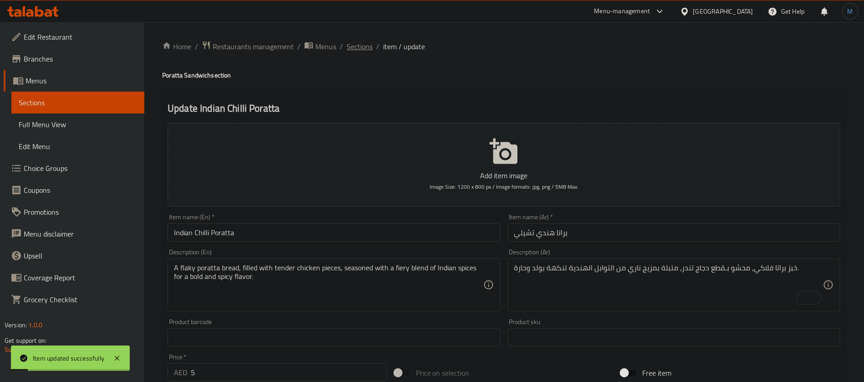
click at [367, 46] on span "Sections" at bounding box center [360, 46] width 26 height 11
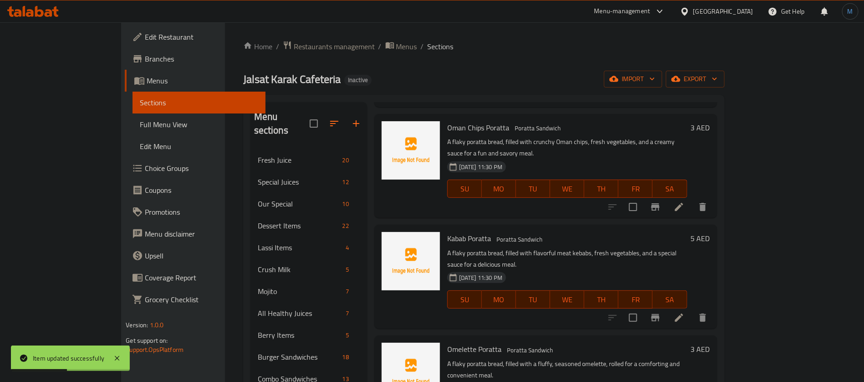
scroll to position [615, 0]
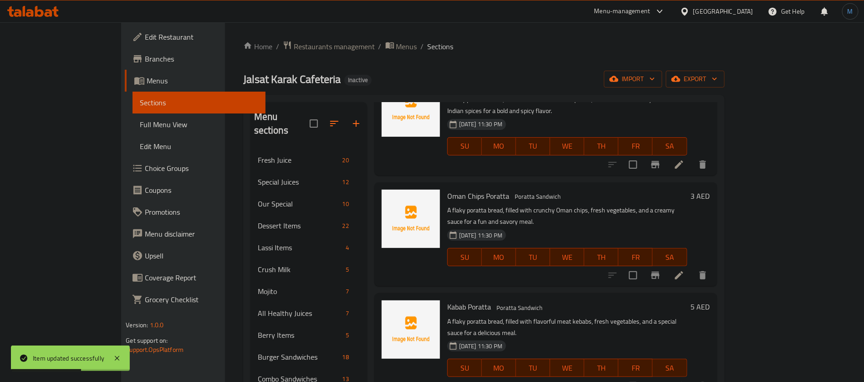
click at [692, 267] on li at bounding box center [680, 275] width 26 height 16
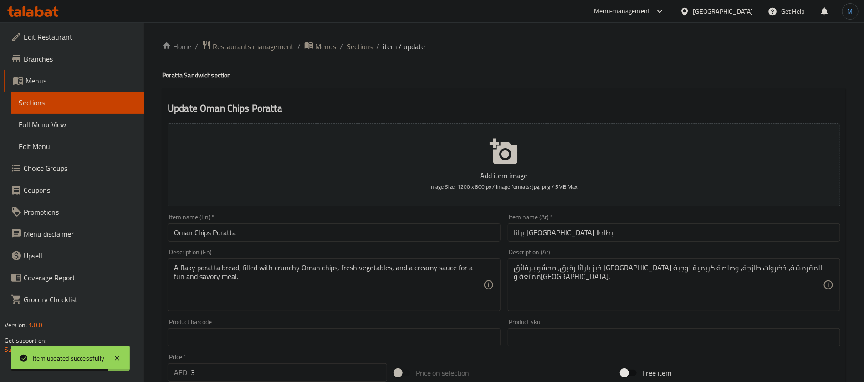
click at [566, 229] on input "برانا عمان بطاطا" at bounding box center [674, 232] width 333 height 18
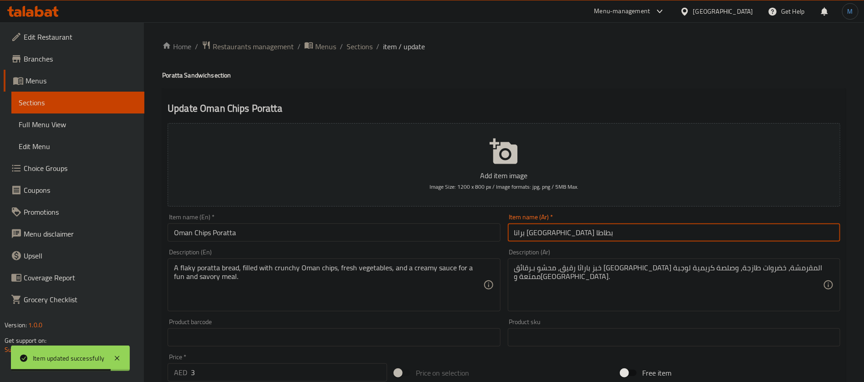
click at [566, 229] on input "برانا عمان بطاطا" at bounding box center [674, 232] width 333 height 18
click at [558, 229] on input "برانا عمان بطاطا" at bounding box center [674, 232] width 333 height 18
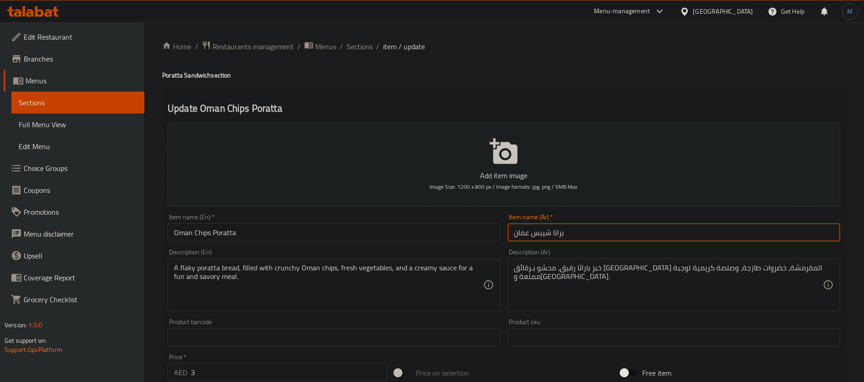
type input "براتا شيبس عمان"
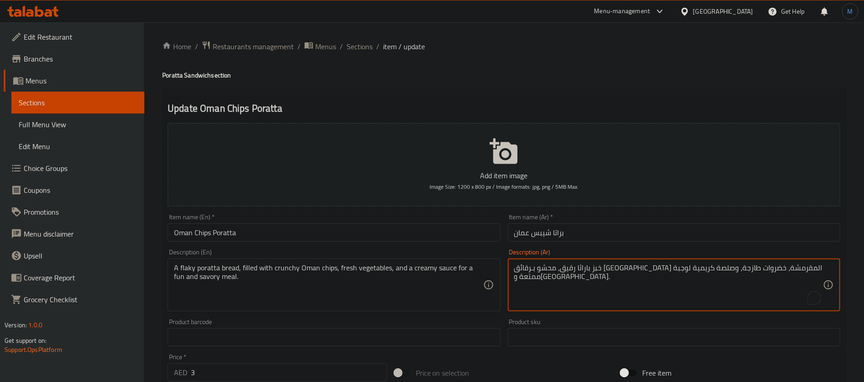
click at [797, 272] on textarea "خبز باراثا رقيق، محشو بـرقائق عمان المقرمشة، خضروات طازجة، وصلصة كريمية لوجبة م…" at bounding box center [668, 284] width 309 height 43
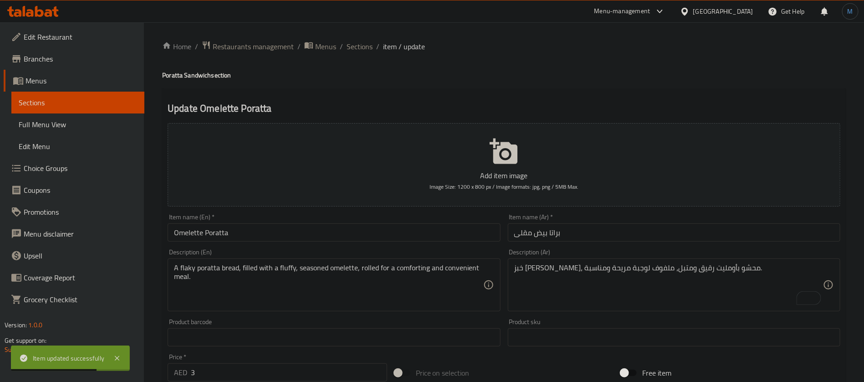
click at [373, 42] on ol "Home / Restaurants management / Menus / Sections / item / update" at bounding box center [504, 47] width 684 height 12
click at [370, 44] on span "Sections" at bounding box center [360, 46] width 26 height 11
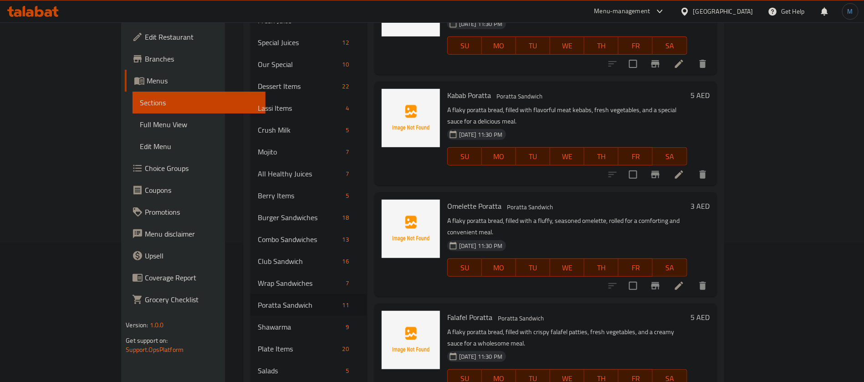
scroll to position [176, 0]
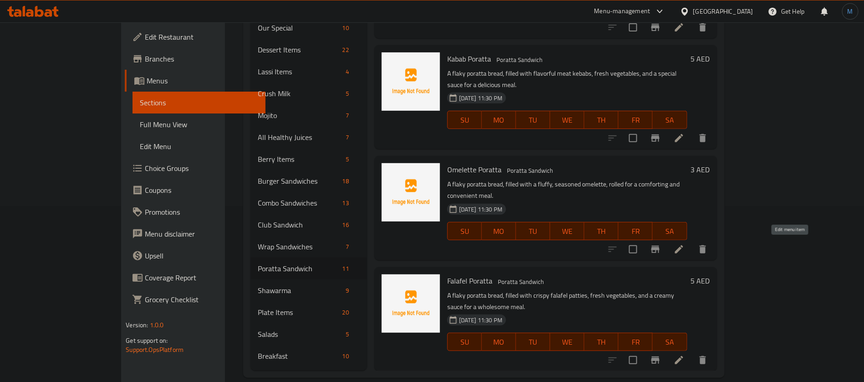
click at [683, 356] on icon at bounding box center [679, 360] width 8 height 8
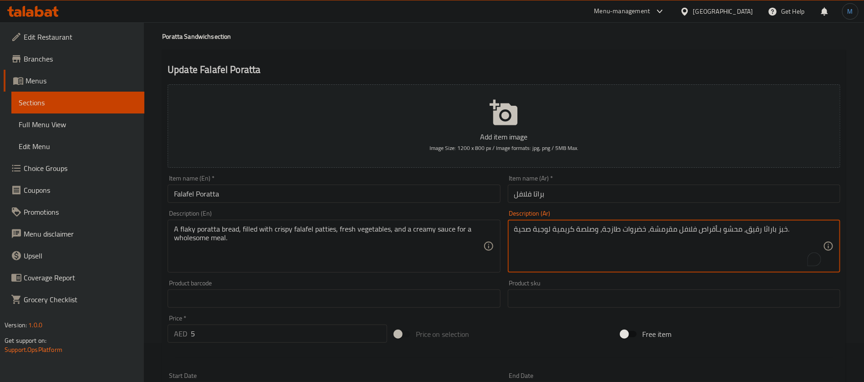
click at [768, 268] on textarea "خبز باراثا رقيق، محشو بـأقراص فلافل مقرمشة، خضروات طازجة، وصلصة كريمية لوجبة صح…" at bounding box center [668, 246] width 309 height 43
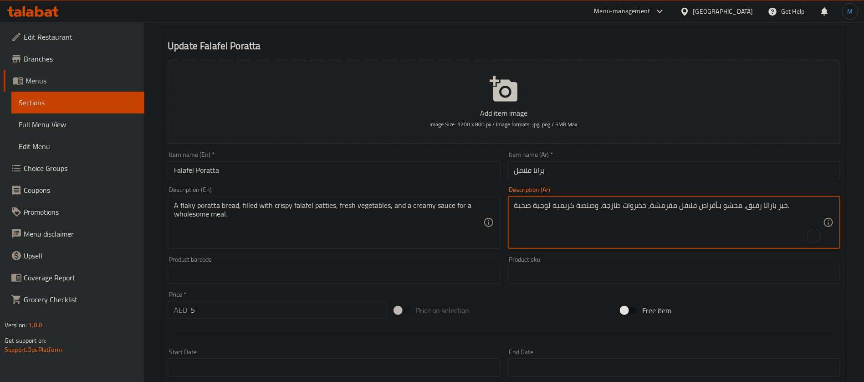
scroll to position [68, 0]
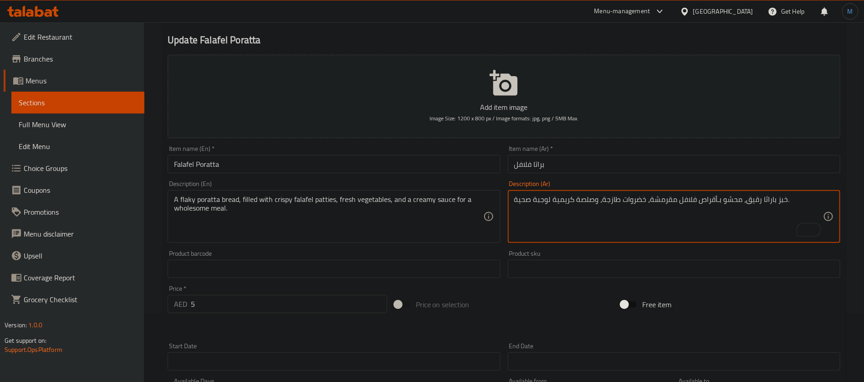
click at [747, 204] on textarea "خبز باراثا رقيق، محشو بـأقراص فلافل مقرمشة، خضروات طازجة، وصلصة كريمية لوجبة صح…" at bounding box center [668, 216] width 309 height 43
type textarea "خبز براتا فلاكي، محشو بأقراص فلافل مقرمشة، خضروات طازجة، وصلصة كريمية لوجبة صحي…"
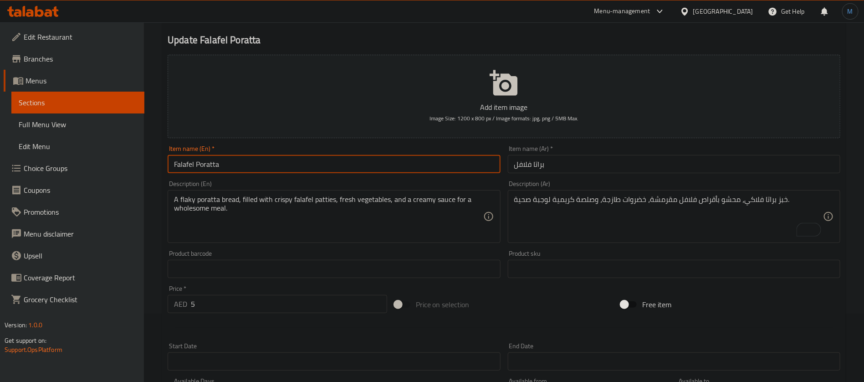
click at [406, 170] on input "Falafel Poratta" at bounding box center [334, 164] width 333 height 18
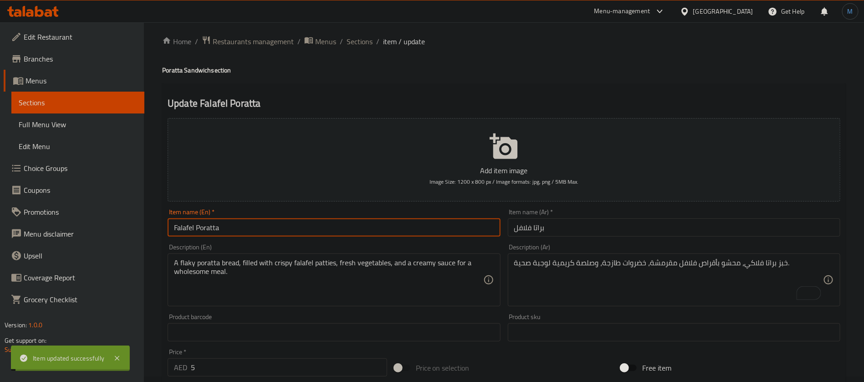
scroll to position [0, 0]
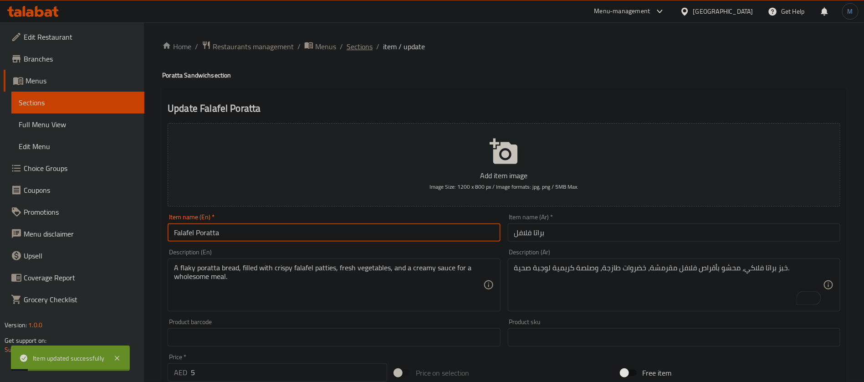
click at [359, 52] on span "Sections" at bounding box center [360, 46] width 26 height 11
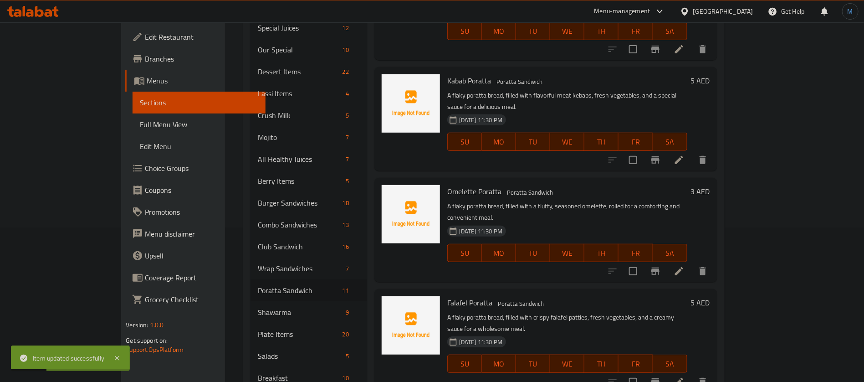
scroll to position [176, 0]
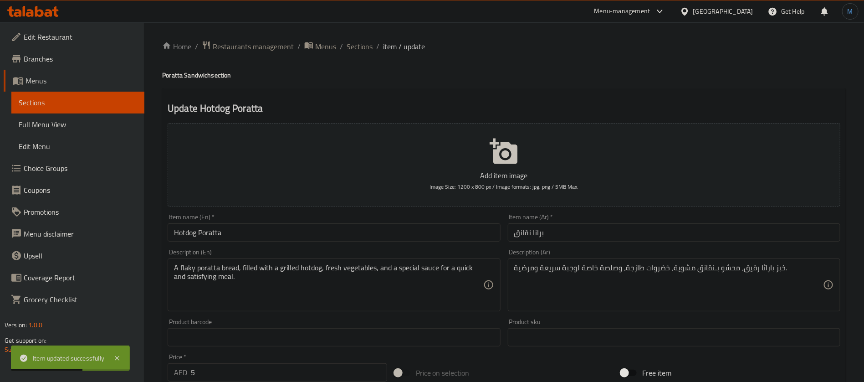
click at [561, 240] on input "برانا نقانق" at bounding box center [674, 232] width 333 height 18
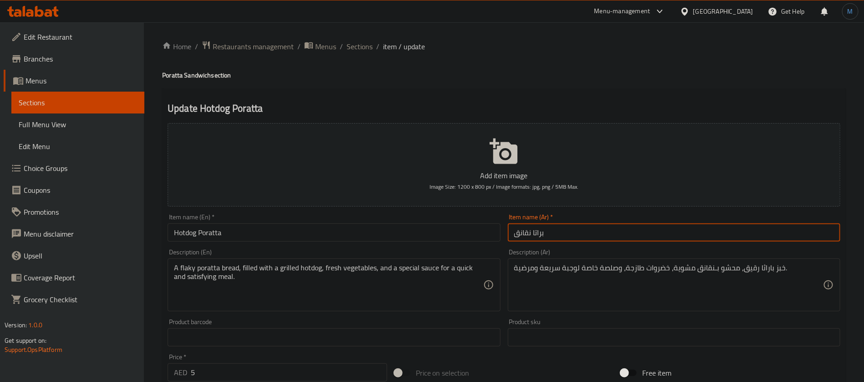
type input "براتا نقانق"
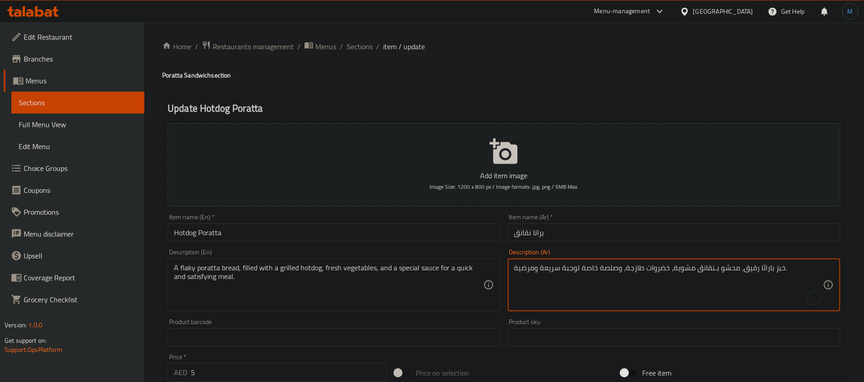
click at [763, 271] on textarea "خبز باراثا رقيق، محشو بـنقانق مشوية، خضروات طازجة، وصلصة خاصة لوجبة سريعة ومرضي…" at bounding box center [668, 284] width 309 height 43
type textarea "خبز براتا فلاكي، محشو بنقانق مشوية، خضروات طازجة، وصلصة خاصة لوجبة سريعة ومرضية."
click at [467, 236] on input "Hotdog Poratta" at bounding box center [334, 232] width 333 height 18
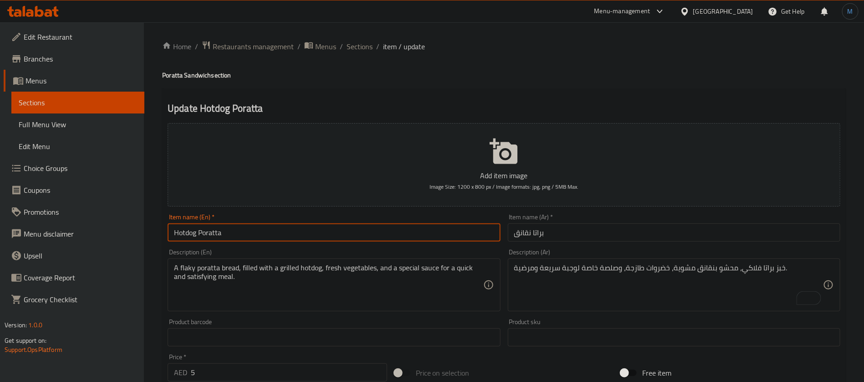
click at [363, 41] on span "Sections" at bounding box center [360, 46] width 26 height 11
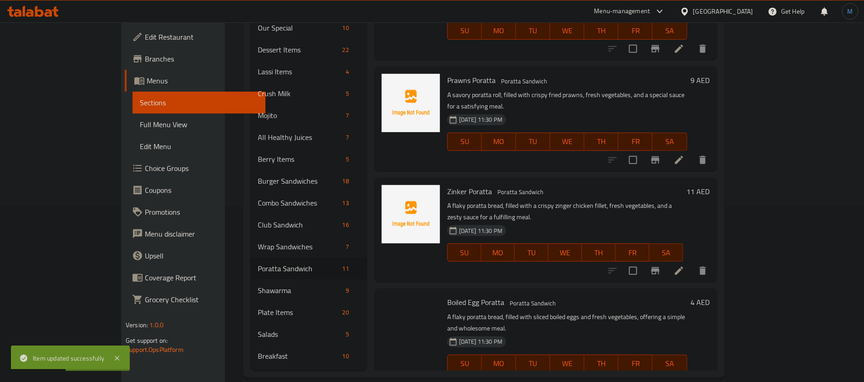
scroll to position [687, 0]
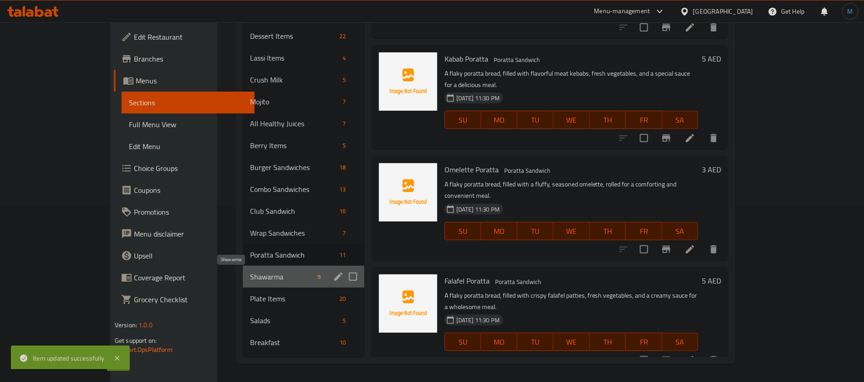
click at [250, 281] on span "Shawarma" at bounding box center [281, 276] width 63 height 11
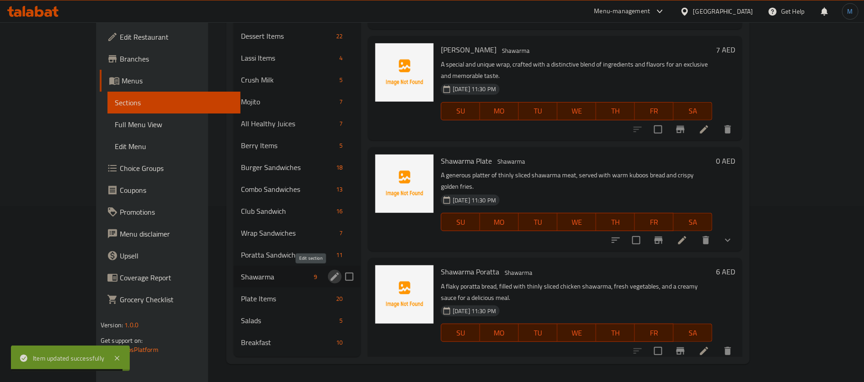
click at [329, 273] on icon "edit" at bounding box center [334, 276] width 11 height 11
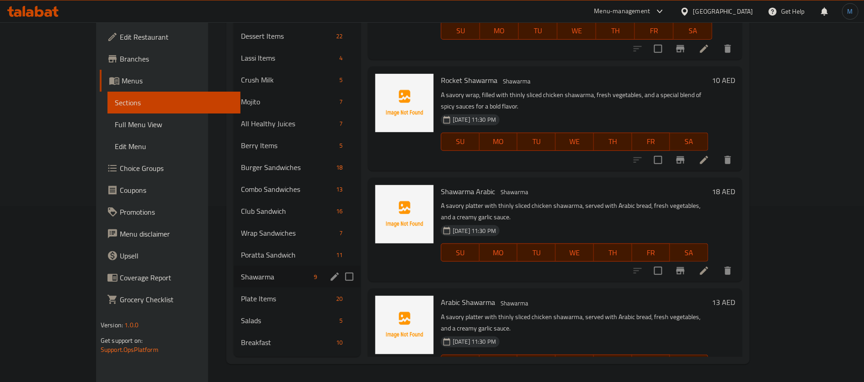
scroll to position [0, 0]
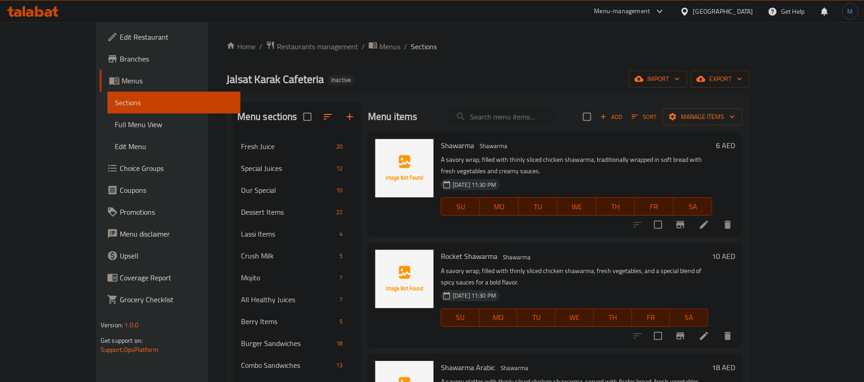
click at [710, 219] on icon at bounding box center [704, 224] width 11 height 11
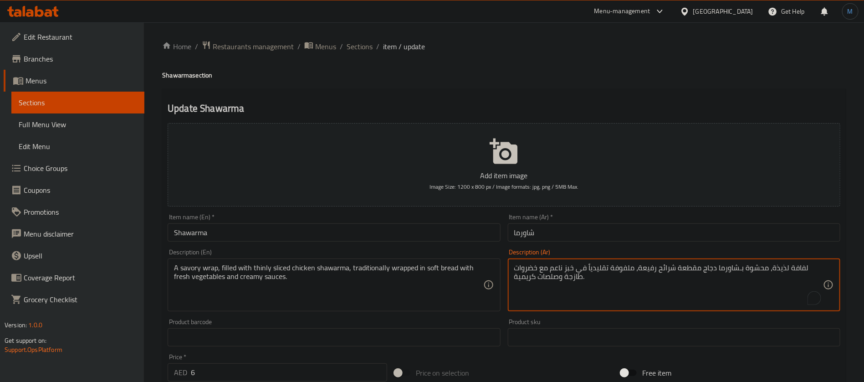
click at [797, 265] on textarea "لفافة لذيذة، محشوة بـشاورما دجاج مقطعة شرائح رفيعة، ملفوفة تقليدياً في خبز ناعم…" at bounding box center [668, 284] width 309 height 43
click at [778, 265] on textarea "لفافة لذيذة، محشوة بـشاورما دجاج مقطعة شرائح رفيعة، ملفوفة تقليدياً في خبز ناعم…" at bounding box center [668, 284] width 309 height 43
type textarea "راب مالح ، محشوة بشاورما دجاج مقطعة شرائح رفيعة، ملفوفة تقليدياً في خبز ناعم مع…"
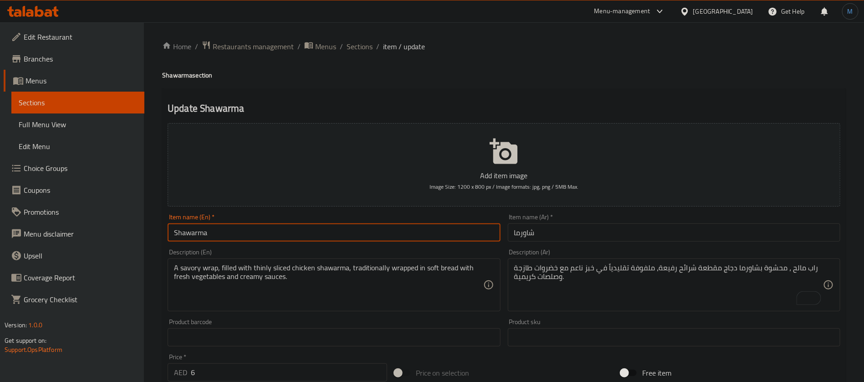
click at [340, 235] on input "Shawarma" at bounding box center [334, 232] width 333 height 18
click at [403, 70] on div "Home / Restaurants management / Menus / Sections / item / update Shawarma secti…" at bounding box center [504, 333] width 684 height 585
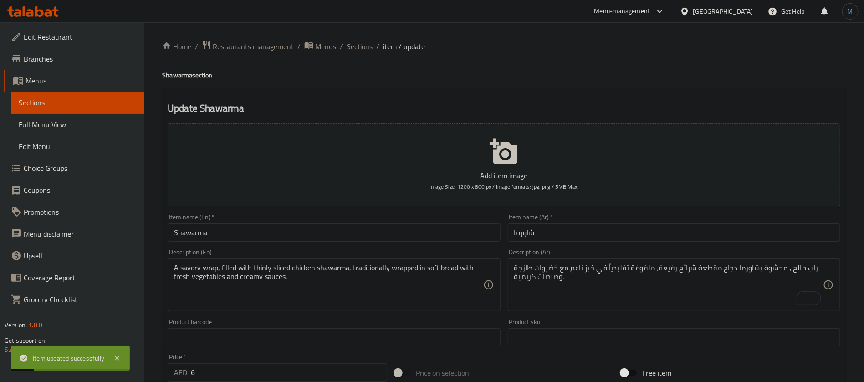
click at [355, 46] on span "Sections" at bounding box center [360, 46] width 26 height 11
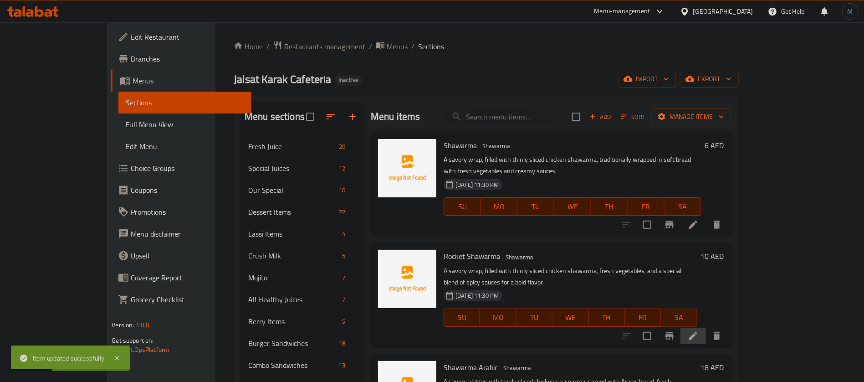
click at [706, 328] on li at bounding box center [694, 336] width 26 height 16
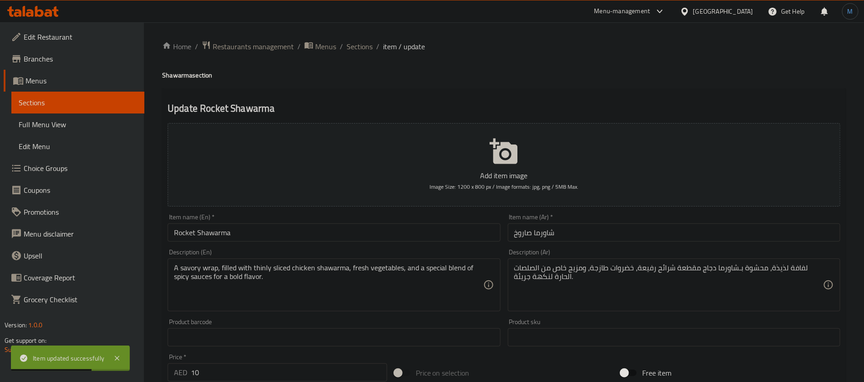
click at [537, 231] on input "شاورما صاروخ" at bounding box center [674, 232] width 333 height 18
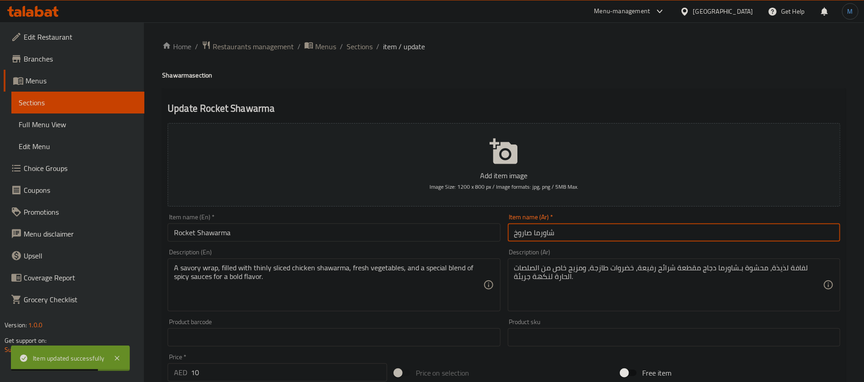
click at [527, 233] on input "شاورما صاروخ" at bounding box center [674, 232] width 333 height 18
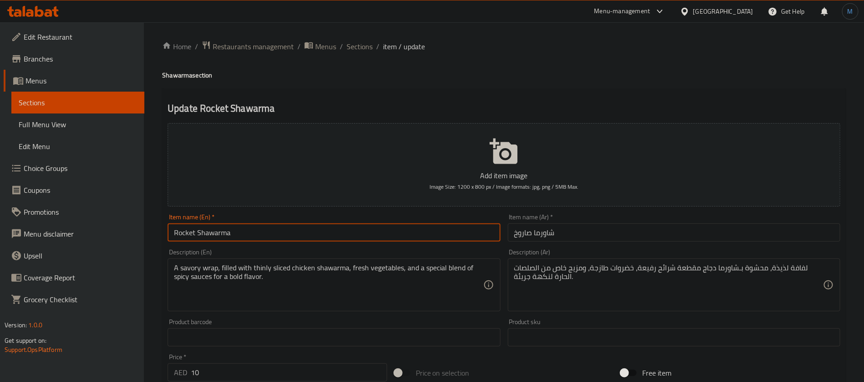
click at [198, 236] on input "Rocket Shawarma" at bounding box center [334, 232] width 333 height 18
click at [191, 235] on input "Rocket Shawarma" at bounding box center [334, 232] width 333 height 18
paste input "Saroukh"
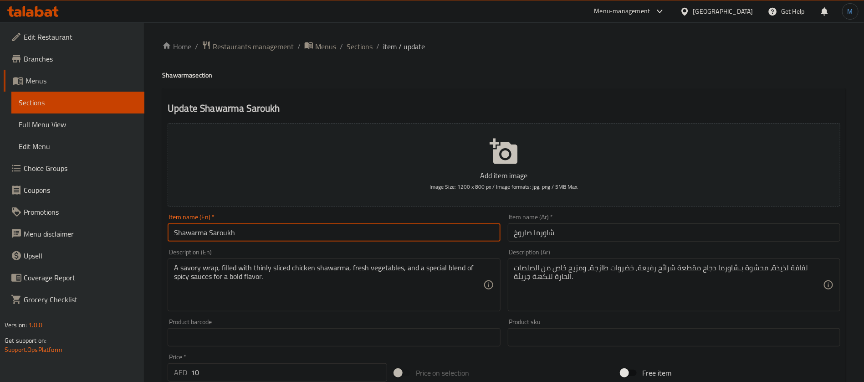
type input "Shawarma Saroukh"
click at [822, 263] on div "لفافة لذيذة، محشوة بـشاورما دجاج مقطعة شرائح رفيعة، خضروات طازجة، ومزيج خاص من …" at bounding box center [674, 284] width 333 height 53
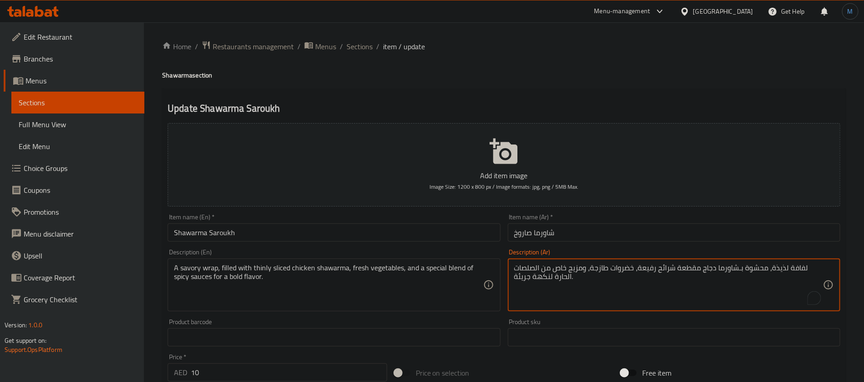
click at [811, 268] on textarea "لفافة لذيذة، محشوة بـشاورما دجاج مقطعة شرائح رفيعة، خضروات طازجة، ومزيج خاص من …" at bounding box center [668, 284] width 309 height 43
click at [792, 266] on textarea "لفافة لذيذة، محشوة بـشاورما دجاج مقطعة شرائح رفيعة، خضروات طازجة، ومزيج خاص من …" at bounding box center [668, 284] width 309 height 43
click at [798, 267] on textarea "لفافة لذيذة، محشوة بـشاورما دجاج مقطعة شرائح رفيعة، خضروات طازجة، ومزيج خاص من …" at bounding box center [668, 284] width 309 height 43
click at [821, 267] on textarea "لفافة لذيذة، محشوة بـشاورما دجاج مقطعة شرائح رفيعة، خضروات طازجة، ومزيج خاص من …" at bounding box center [668, 284] width 309 height 43
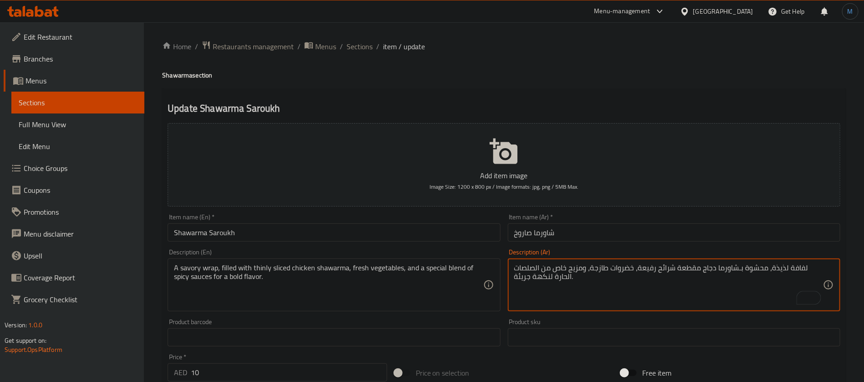
click at [821, 267] on textarea "لفافة لذيذة، محشوة بـشاورما دجاج مقطعة شرائح رفيعة، خضروات طازجة، ومزيج خاص من …" at bounding box center [668, 284] width 309 height 43
click at [800, 267] on textarea "لفافة لذيذة، محشوة بـشاورما دجاج مقطعة شرائح رفيعة، خضروات طازجة، ومزيج خاص من …" at bounding box center [668, 284] width 309 height 43
click at [776, 268] on textarea "راب، محشوة بـشاورما دجاج مقطعة شرائح رفيعة، خضروات طازجة، ومزيج خاص من الصلصات …" at bounding box center [668, 284] width 309 height 43
click at [527, 283] on textarea "راب، محشوة بشاورما دجاج مقطعة شرائح رفيعة، خضروات طازجة، ومزيج خاص من الصلصات ا…" at bounding box center [668, 284] width 309 height 43
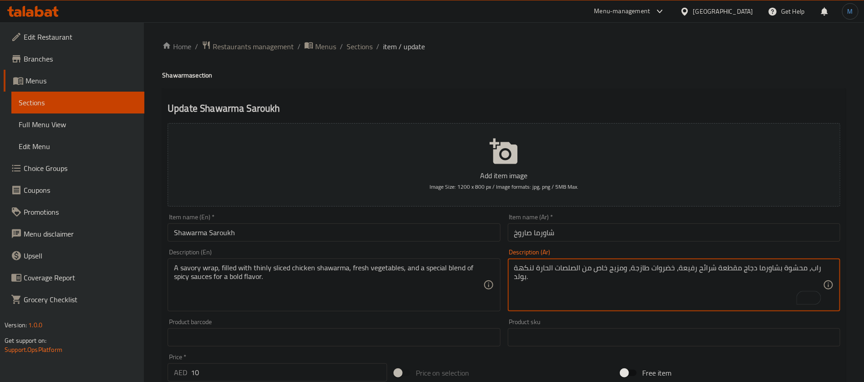
type textarea "راب، محشوة بشاورما دجاج مقطعة شرائح رفيعة، خضروات طازجة، ومزيج خاص من الصلصات ا…"
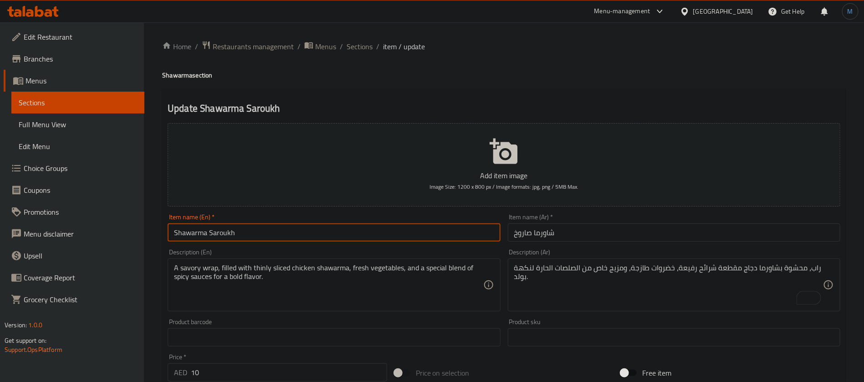
click at [341, 230] on input "Shawarma Saroukh" at bounding box center [334, 232] width 333 height 18
click at [360, 48] on span "Sections" at bounding box center [360, 46] width 26 height 11
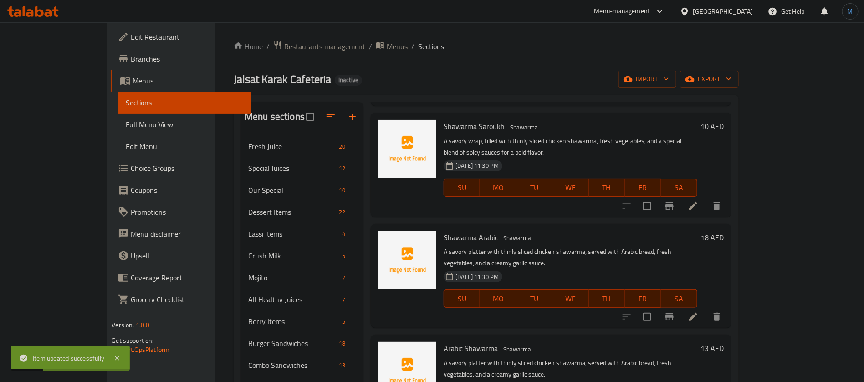
scroll to position [137, 0]
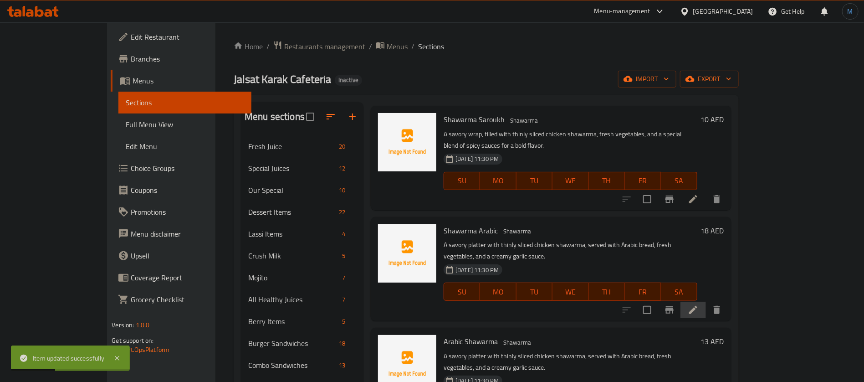
click at [706, 302] on li at bounding box center [694, 310] width 26 height 16
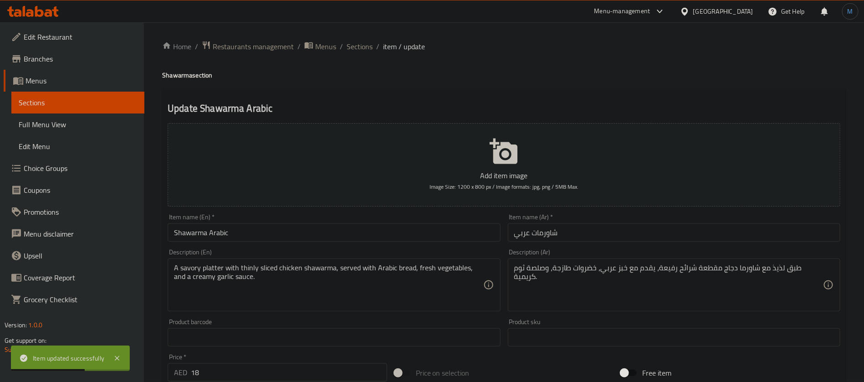
click at [691, 232] on input "شاورمات عربي" at bounding box center [674, 232] width 333 height 18
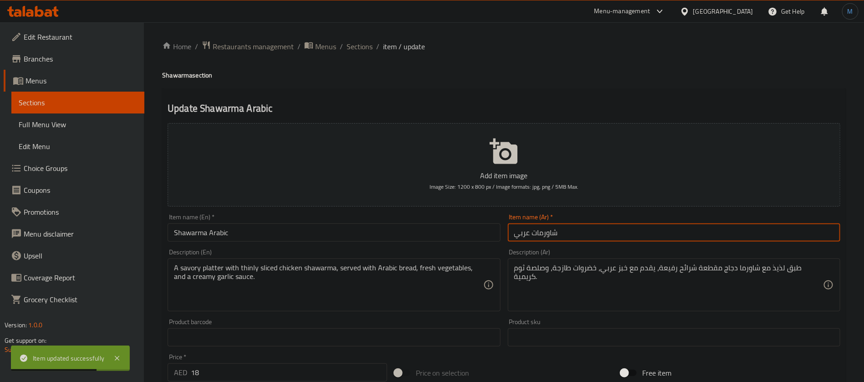
click at [546, 234] on input "شاورمات عربي" at bounding box center [674, 232] width 333 height 18
click at [547, 234] on input "شاورمات عربي" at bounding box center [674, 232] width 333 height 18
drag, startPoint x: 533, startPoint y: 230, endPoint x: 539, endPoint y: 235, distance: 8.5
click at [532, 230] on input "شاورمات عربي" at bounding box center [674, 232] width 333 height 18
click at [539, 235] on input "شاورمات عربي" at bounding box center [674, 232] width 333 height 18
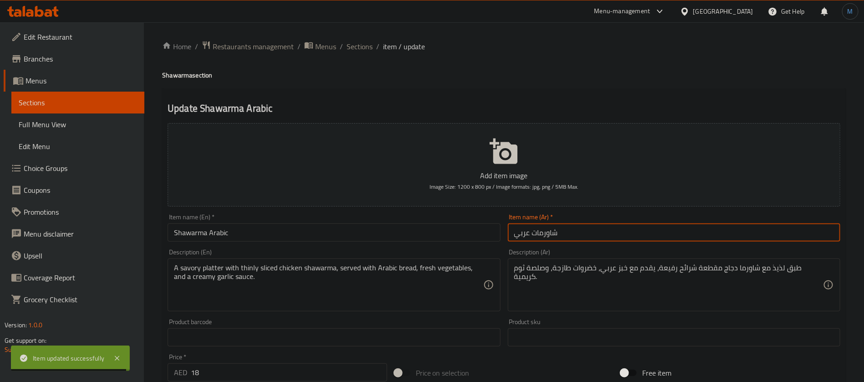
click at [539, 235] on input "شاورمات عربي" at bounding box center [674, 232] width 333 height 18
type input "شاورما عربي"
click at [370, 46] on span "Sections" at bounding box center [360, 46] width 26 height 11
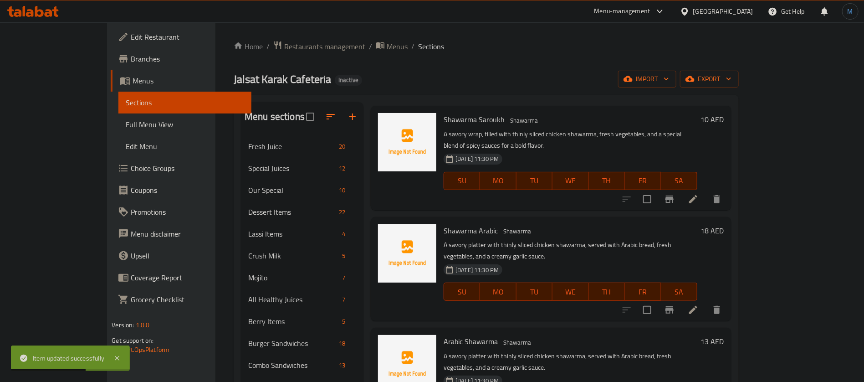
scroll to position [205, 0]
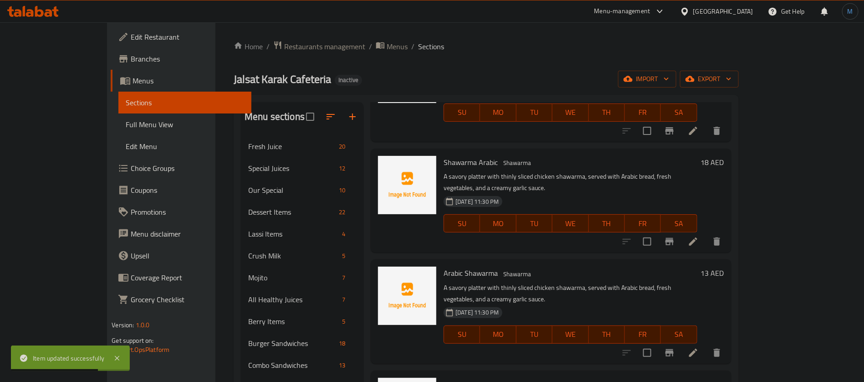
click at [728, 342] on div at bounding box center [672, 353] width 112 height 22
click at [706, 344] on li at bounding box center [694, 352] width 26 height 16
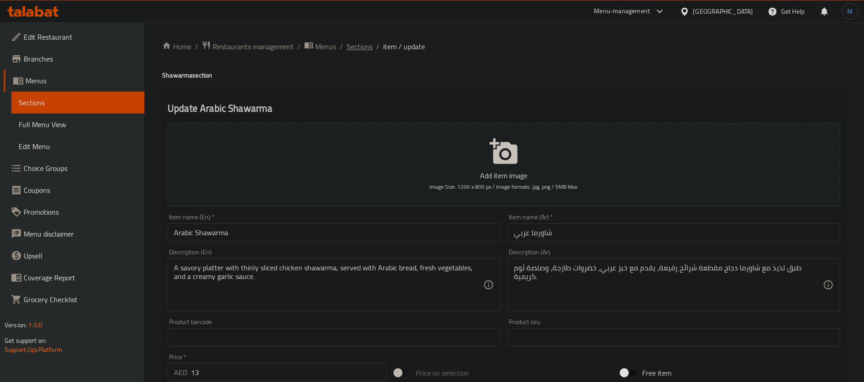
click at [366, 49] on span "Sections" at bounding box center [360, 46] width 26 height 11
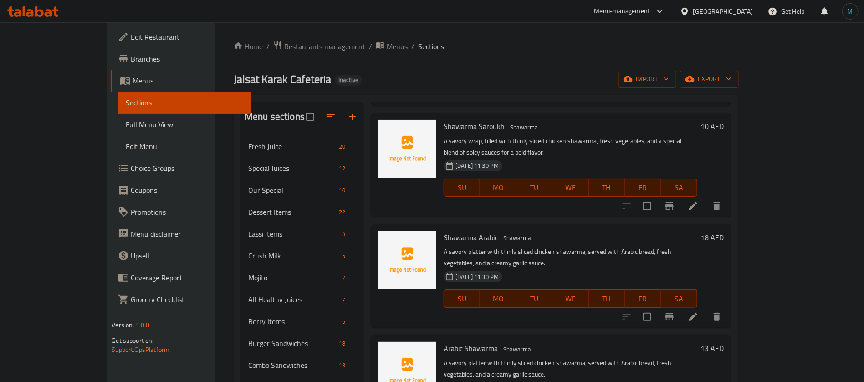
scroll to position [137, 0]
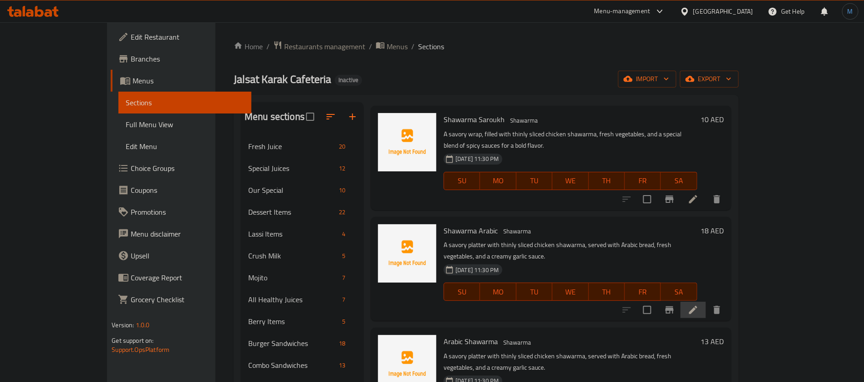
click at [706, 302] on li at bounding box center [694, 310] width 26 height 16
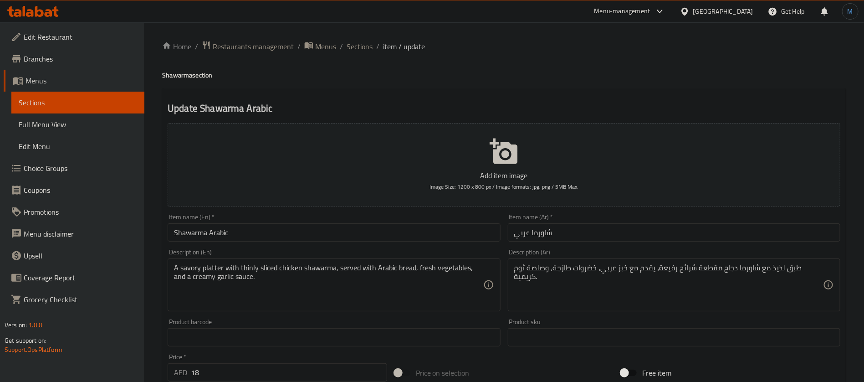
click at [536, 238] on input "شاورما عربي" at bounding box center [674, 232] width 333 height 18
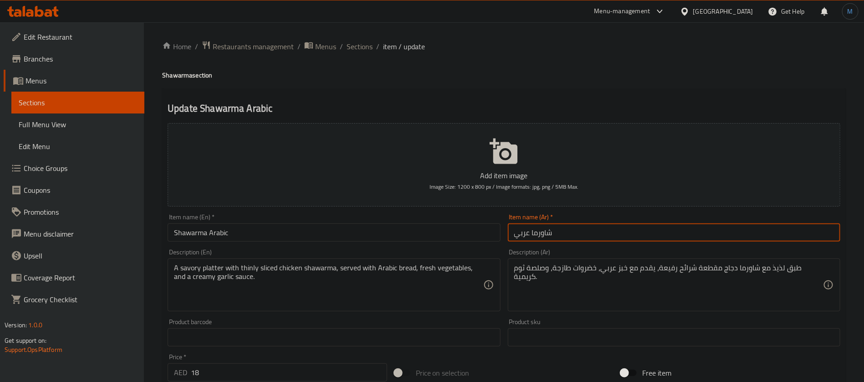
click at [536, 238] on input "شاورما عربي" at bounding box center [674, 232] width 333 height 18
paste input "شاورمات"
click at [546, 232] on input "شاورما عربي" at bounding box center [674, 232] width 333 height 18
click at [550, 234] on input "شاورما عربي" at bounding box center [674, 232] width 333 height 18
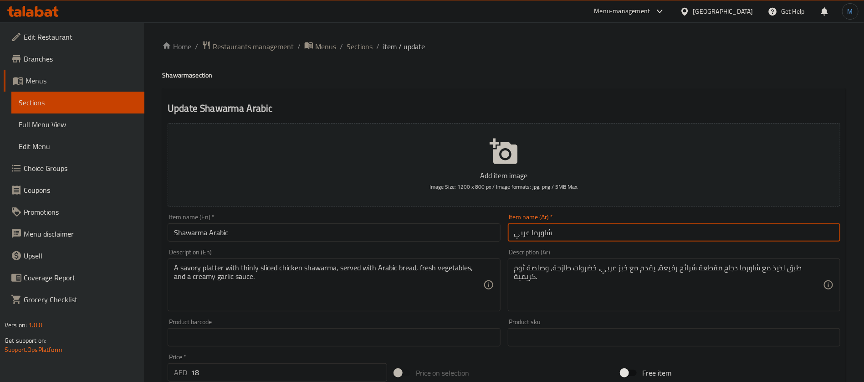
click at [560, 231] on input "شاورما عربي" at bounding box center [674, 232] width 333 height 18
drag, startPoint x: 561, startPoint y: 233, endPoint x: 532, endPoint y: 237, distance: 29.0
click at [532, 237] on input "شاورما عربي" at bounding box center [674, 232] width 333 height 18
paste input "ت"
type input "شاورمات عربي"
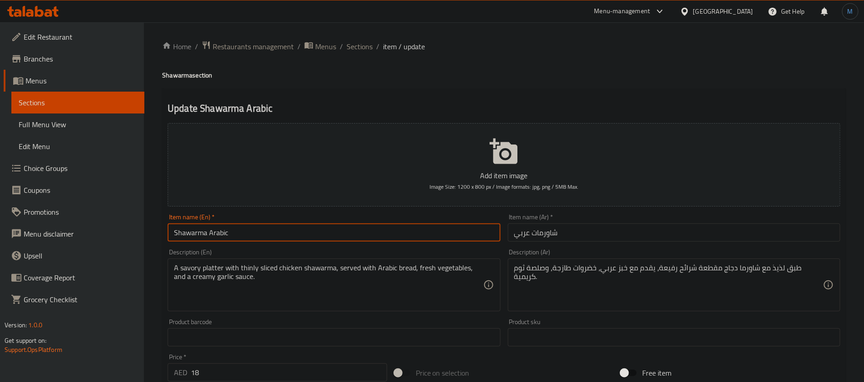
click at [197, 236] on input "Shawarma Arabic" at bounding box center [334, 232] width 333 height 18
paste input "shawarmat"
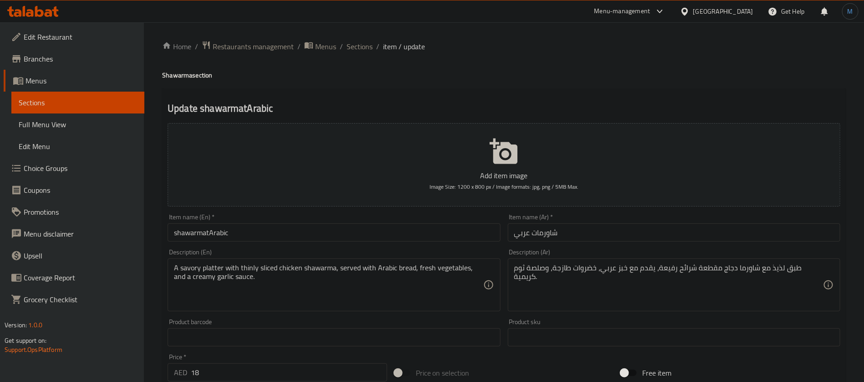
click at [238, 226] on input "shawarmatArabic" at bounding box center [334, 232] width 333 height 18
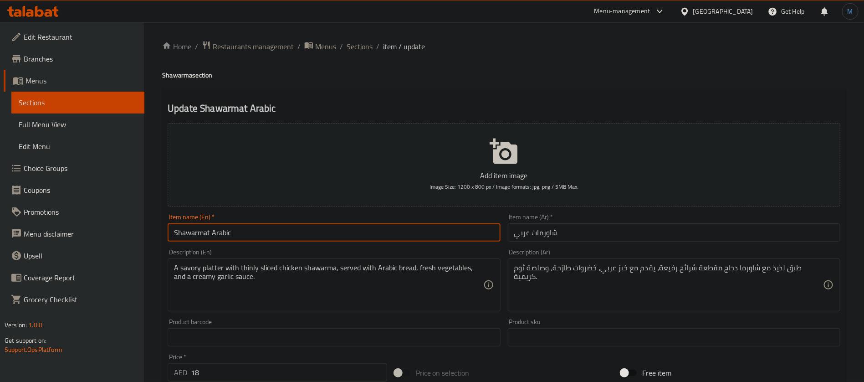
type input "Shawarmat Arabic"
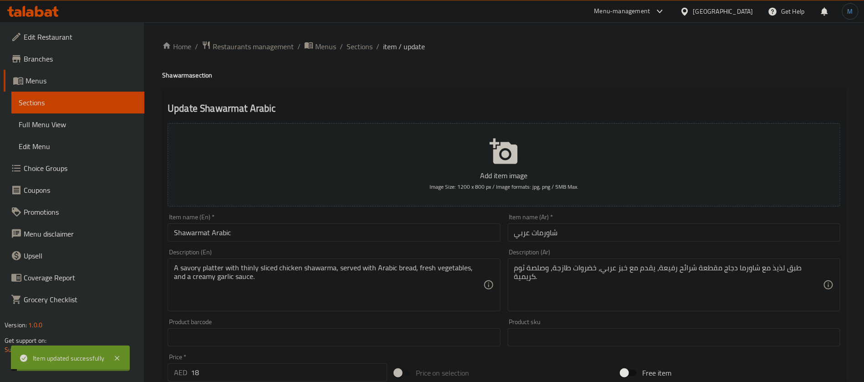
click at [365, 47] on span "Sections" at bounding box center [360, 46] width 26 height 11
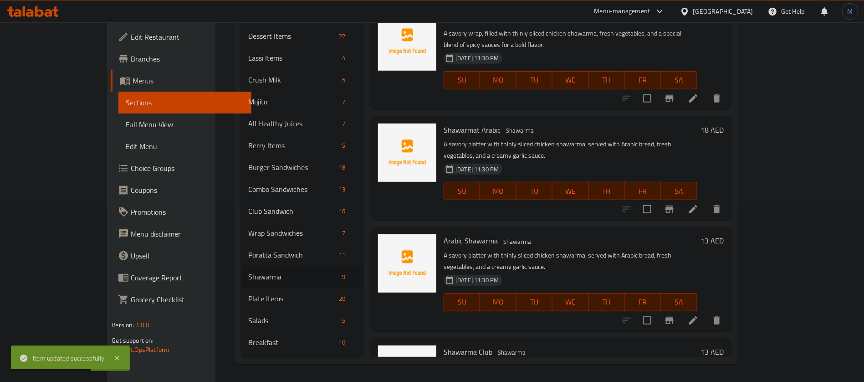
scroll to position [68, 0]
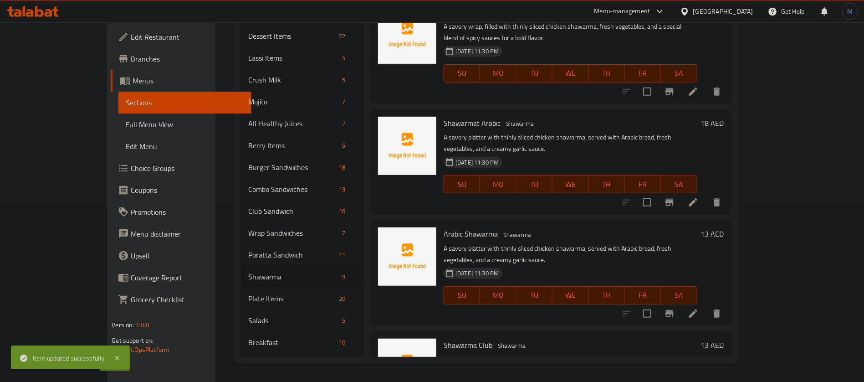
click at [706, 305] on li at bounding box center [694, 313] width 26 height 16
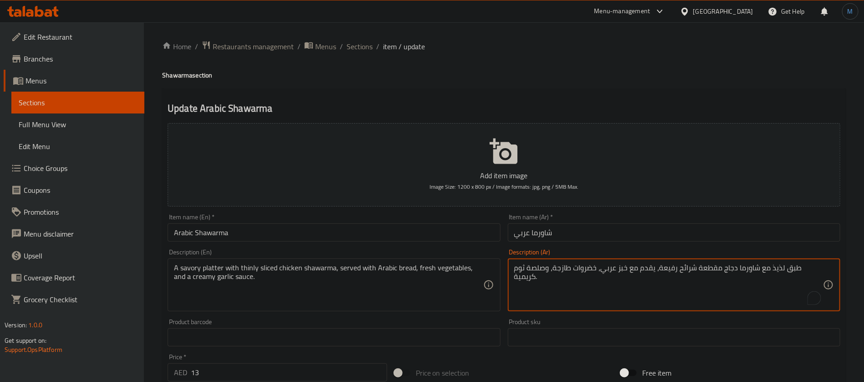
click at [801, 275] on textarea "طبق لذيذ مع شاورما دجاج مقطعة شرائح رفيعة، يقدم مع خبز عربي، خضروات طازجة، وصلص…" at bounding box center [668, 284] width 309 height 43
type textarea "طبق مالح مع شاورما دجاج مقطعة شرائح رفيعة، يقدم مع خبز عربي، خضروات طازجة، وصلص…"
drag, startPoint x: 637, startPoint y: 223, endPoint x: 616, endPoint y: 233, distance: 23.2
click at [634, 225] on div "Item name (Ar)   * شاورما عربي Item name (Ar) *" at bounding box center [674, 228] width 333 height 28
click at [615, 233] on input "شاورما عربي" at bounding box center [674, 232] width 333 height 18
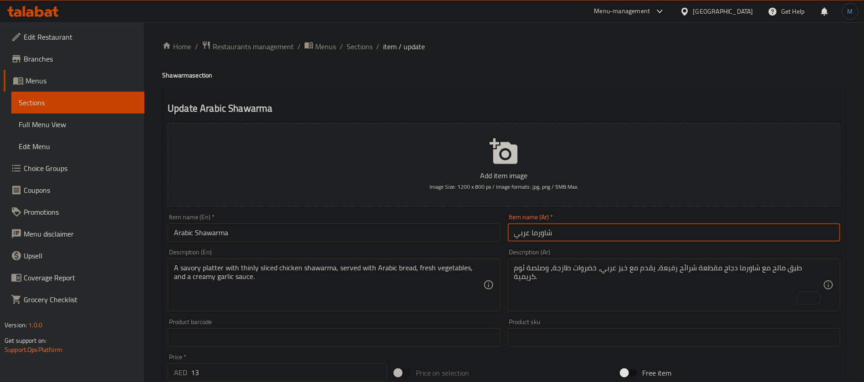
click at [356, 45] on span "Sections" at bounding box center [360, 46] width 26 height 11
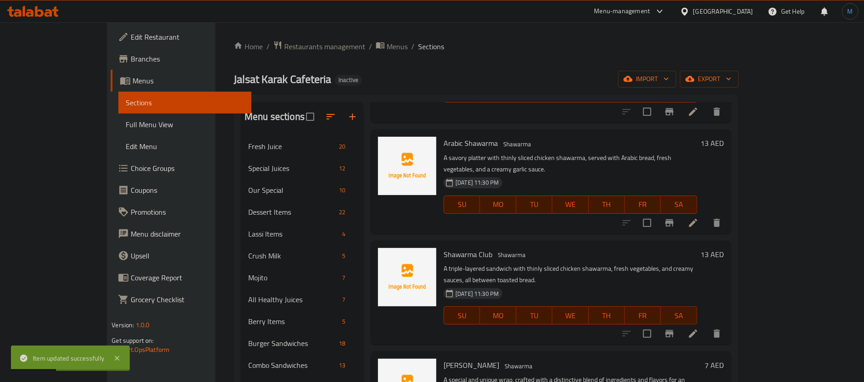
scroll to position [342, 0]
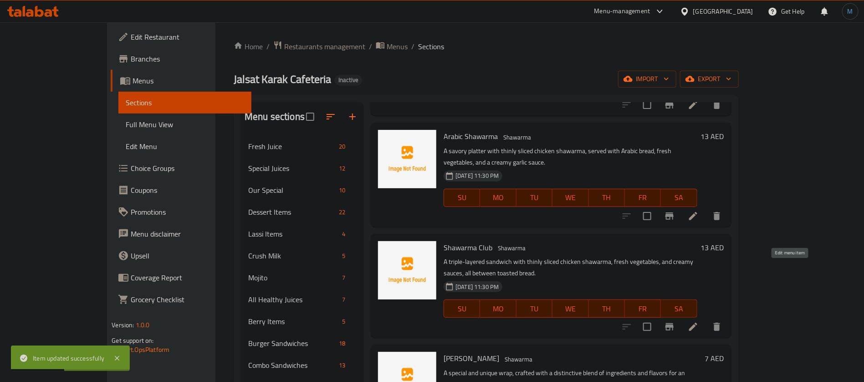
click at [699, 321] on icon at bounding box center [693, 326] width 11 height 11
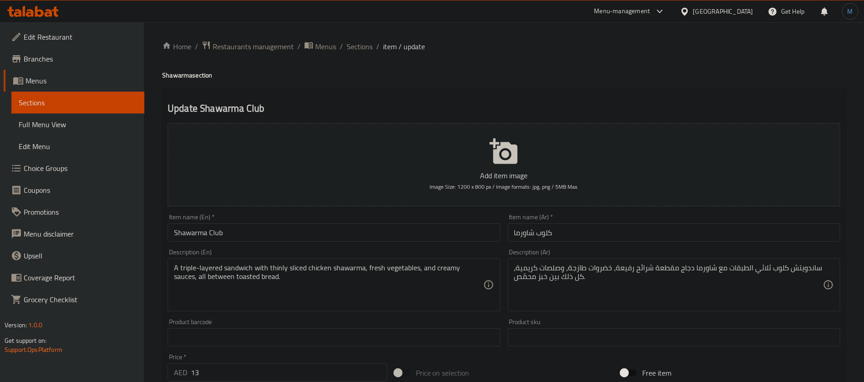
click at [567, 217] on div "Item name (Ar)   * كلوب شاورما Item name (Ar) *" at bounding box center [674, 228] width 333 height 28
click at [568, 229] on input "كلوب شاورما" at bounding box center [674, 232] width 333 height 18
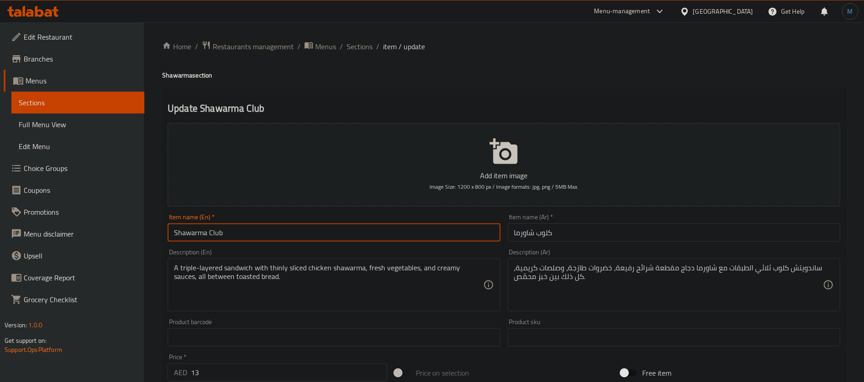
click at [367, 226] on input "Shawarma Club" at bounding box center [334, 232] width 333 height 18
click at [368, 56] on div "Home / Restaurants management / Menus / Sections / item / update Shawarma secti…" at bounding box center [504, 333] width 684 height 585
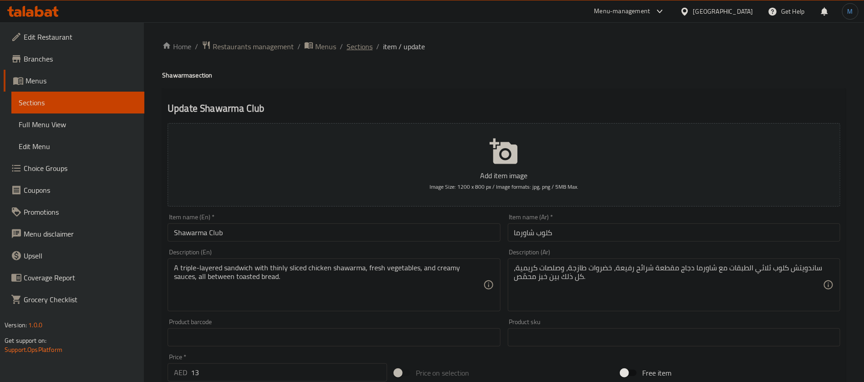
click at [369, 48] on span "Sections" at bounding box center [360, 46] width 26 height 11
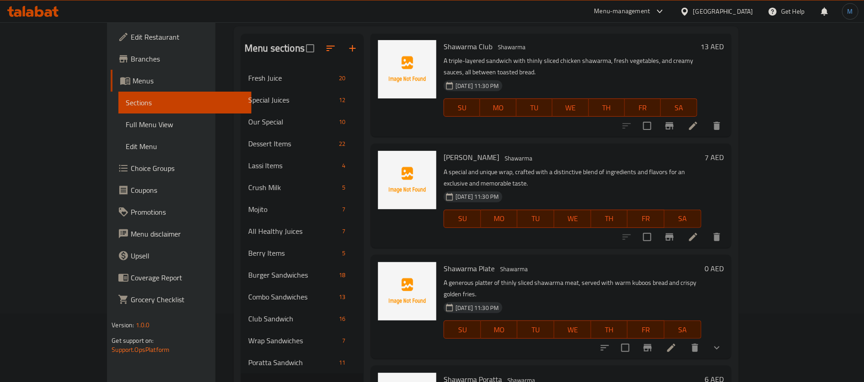
scroll to position [406, 0]
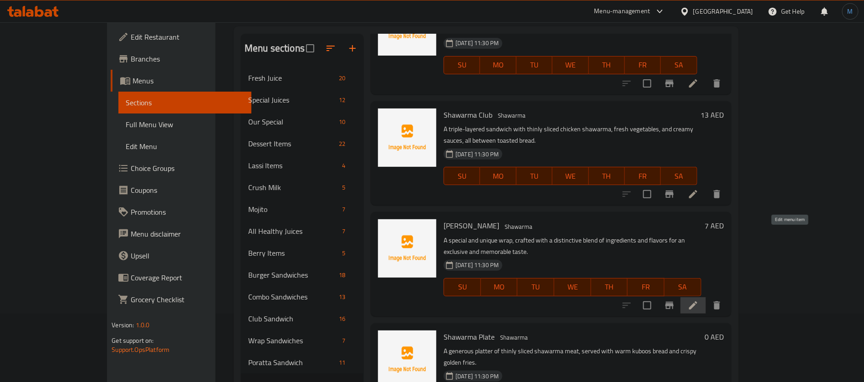
click at [699, 300] on icon at bounding box center [693, 305] width 11 height 11
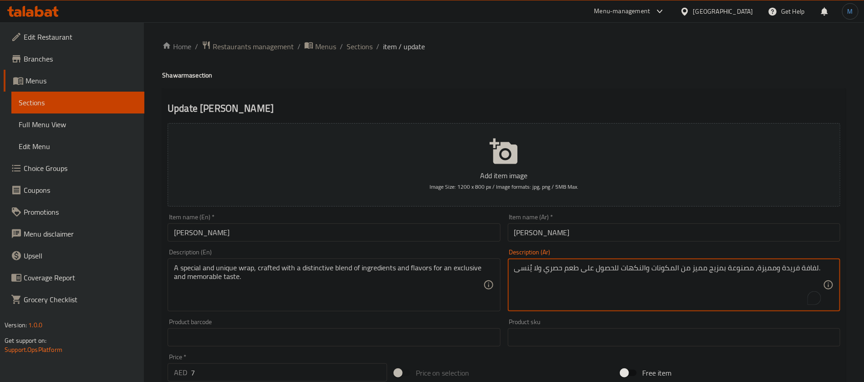
click at [804, 267] on textarea "لفافة فريدة ومميزة، مصنوعة بمزيج مميز من المكونات والنكهات للحصول على طعم حصري …" at bounding box center [668, 284] width 309 height 43
type textarea "راب فريد ومميز، مصنوعة بمزيج مميز من المكونات والنكهات للحصول على طعم حصري ولا …"
click at [658, 230] on input "حسن مطر" at bounding box center [674, 232] width 333 height 18
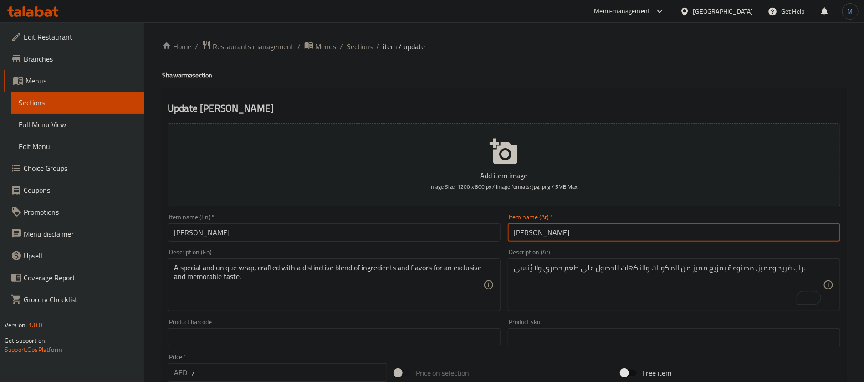
click at [358, 46] on span "Sections" at bounding box center [360, 46] width 26 height 11
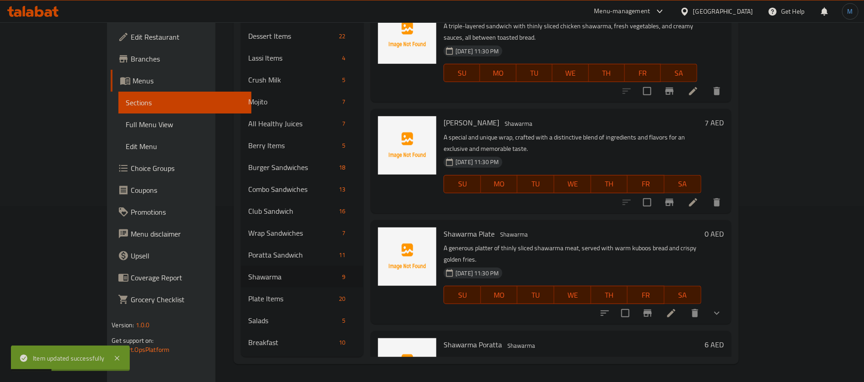
scroll to position [338, 0]
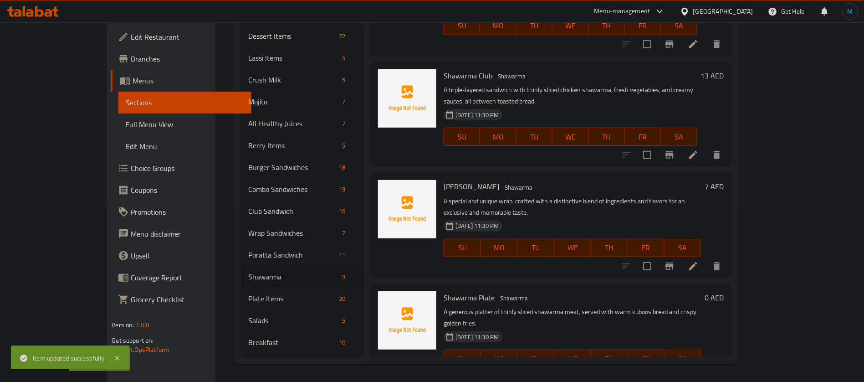
click at [684, 369] on li at bounding box center [672, 377] width 26 height 16
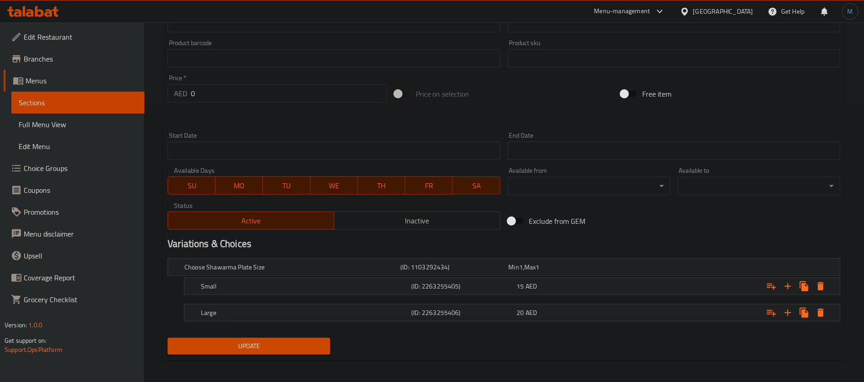
scroll to position [282, 0]
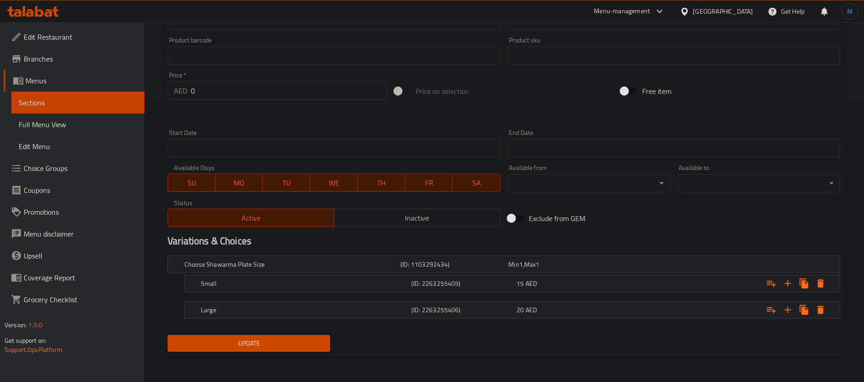
click at [605, 294] on nav at bounding box center [504, 297] width 673 height 7
click at [600, 287] on div "15 AED" at bounding box center [568, 283] width 102 height 9
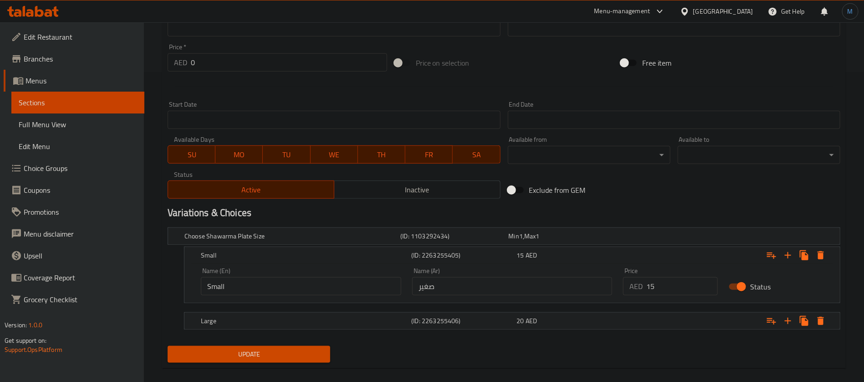
scroll to position [321, 0]
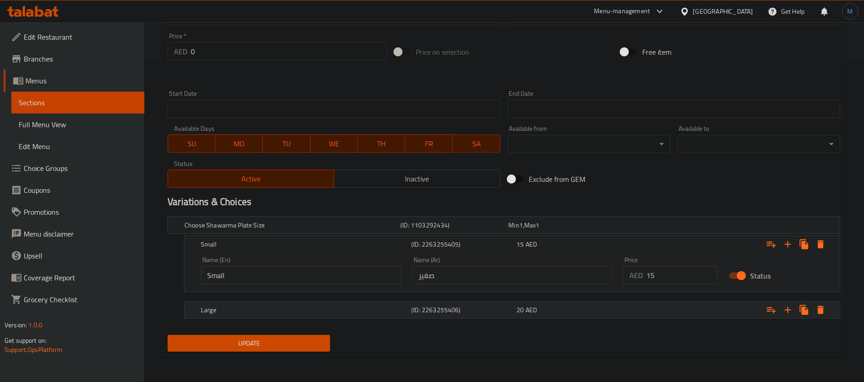
click at [583, 312] on div "20 AED" at bounding box center [568, 309] width 102 height 9
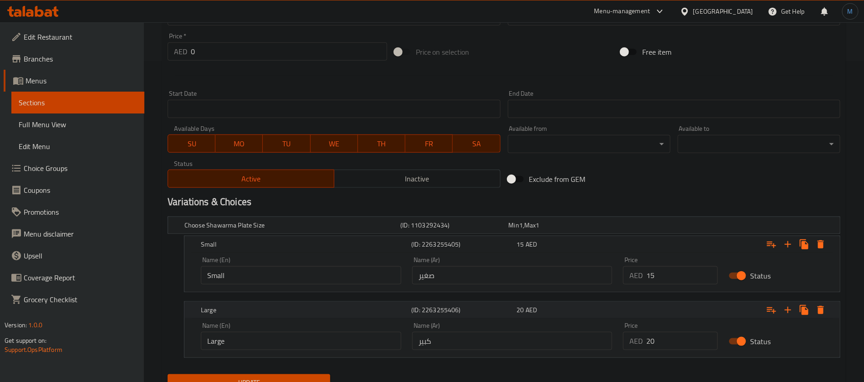
scroll to position [360, 0]
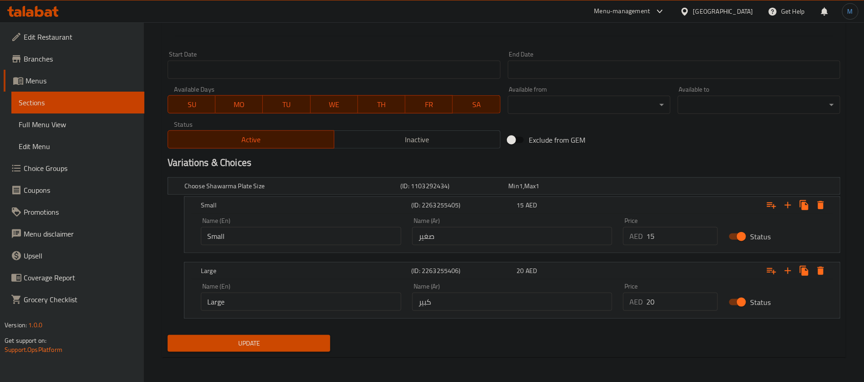
drag, startPoint x: 309, startPoint y: 332, endPoint x: 308, endPoint y: 339, distance: 7.5
click at [308, 334] on div "Update" at bounding box center [249, 343] width 170 height 24
drag, startPoint x: 308, startPoint y: 339, endPoint x: 316, endPoint y: 333, distance: 10.5
click at [307, 339] on span "Update" at bounding box center [249, 343] width 148 height 11
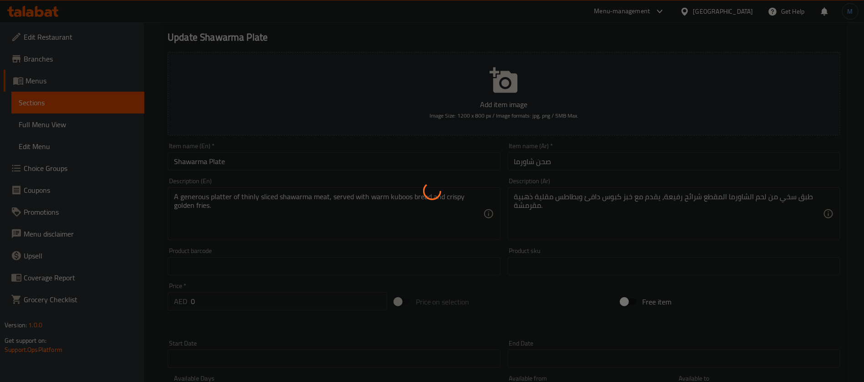
scroll to position [0, 0]
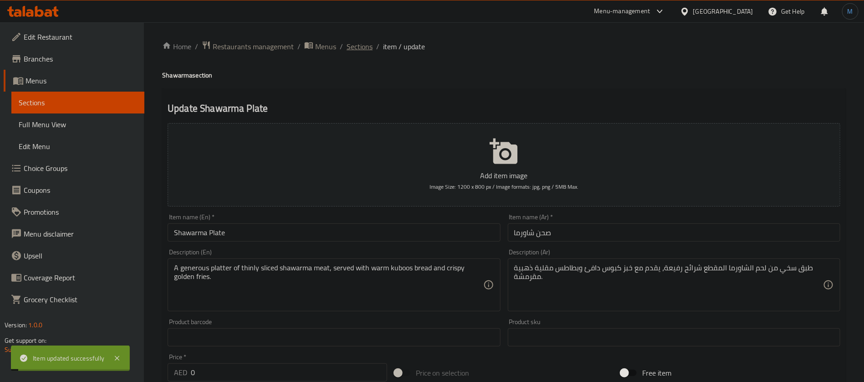
click at [354, 46] on span "Sections" at bounding box center [360, 46] width 26 height 11
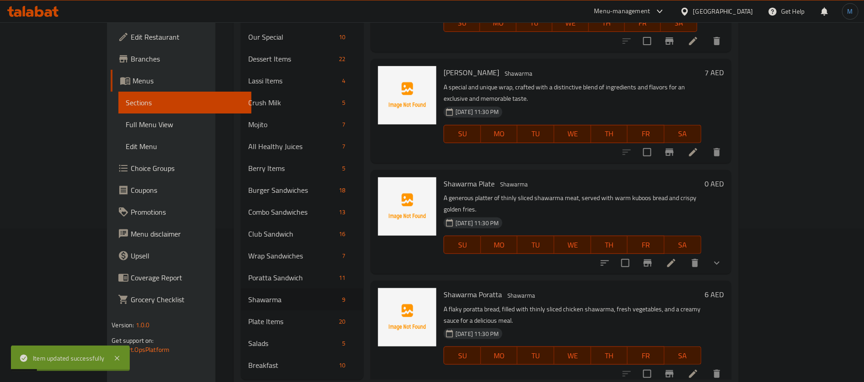
scroll to position [176, 0]
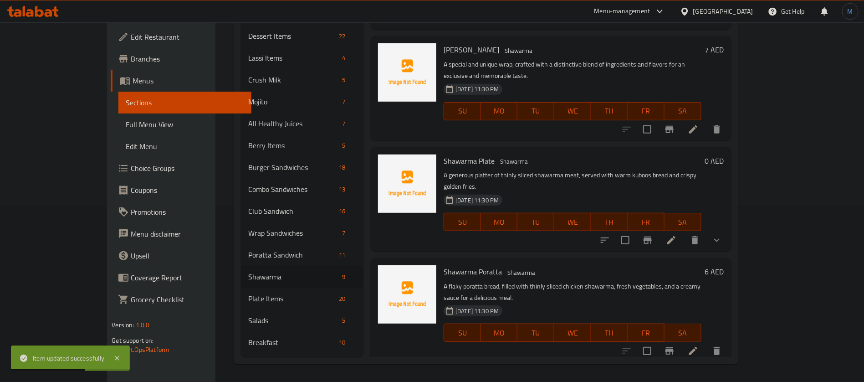
click at [706, 343] on li at bounding box center [694, 351] width 26 height 16
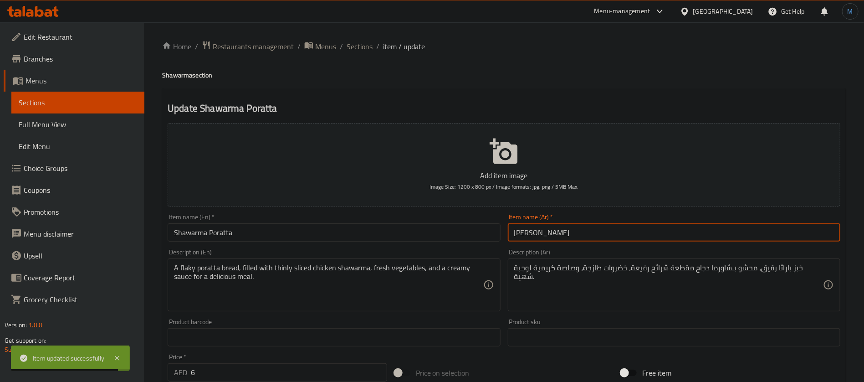
click at [542, 229] on input "برانا شاورما" at bounding box center [674, 232] width 333 height 18
click at [546, 232] on input "براتا شاورما" at bounding box center [674, 232] width 333 height 18
type input "براتا شاورما"
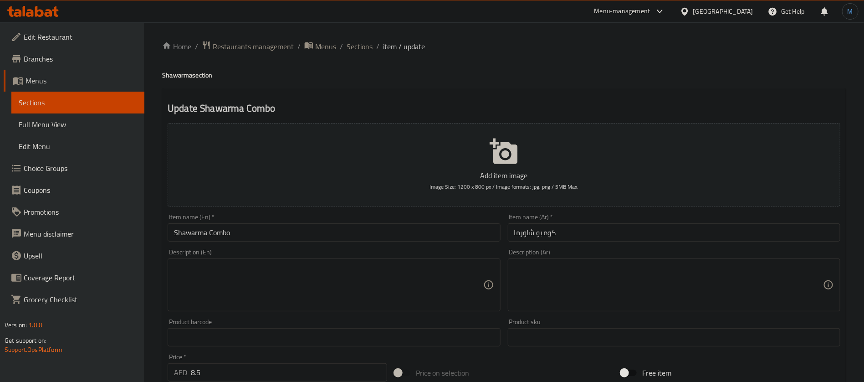
click at [372, 46] on ol "Home / Restaurants management / Menus / Sections / item / update" at bounding box center [504, 47] width 684 height 12
click at [371, 46] on span "Sections" at bounding box center [360, 46] width 26 height 11
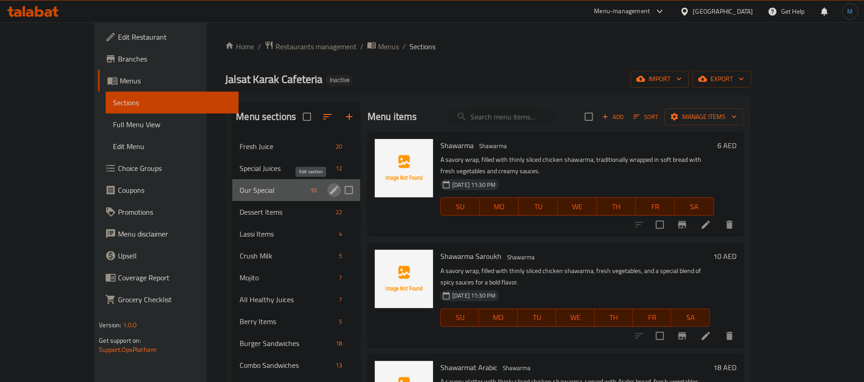
click at [330, 192] on icon "edit" at bounding box center [334, 190] width 8 height 8
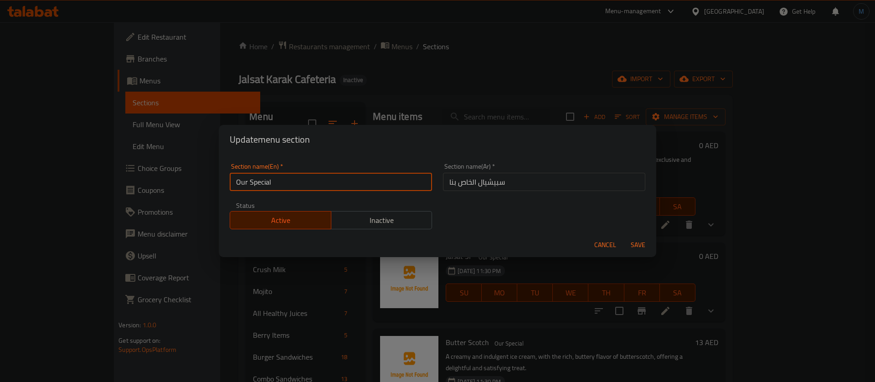
click at [335, 183] on input "Our Special" at bounding box center [331, 182] width 202 height 18
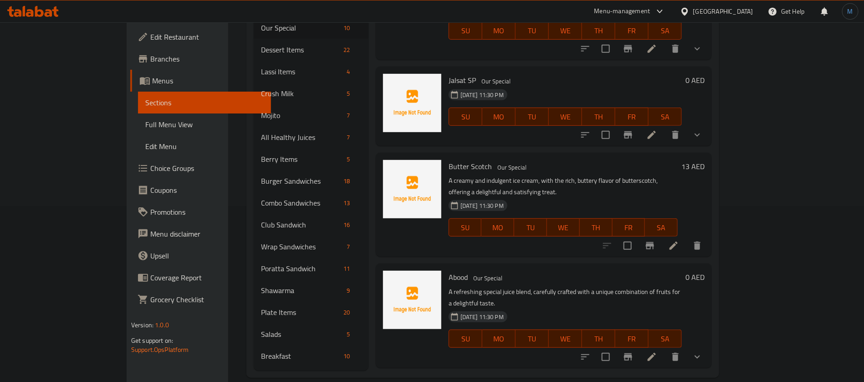
scroll to position [68, 0]
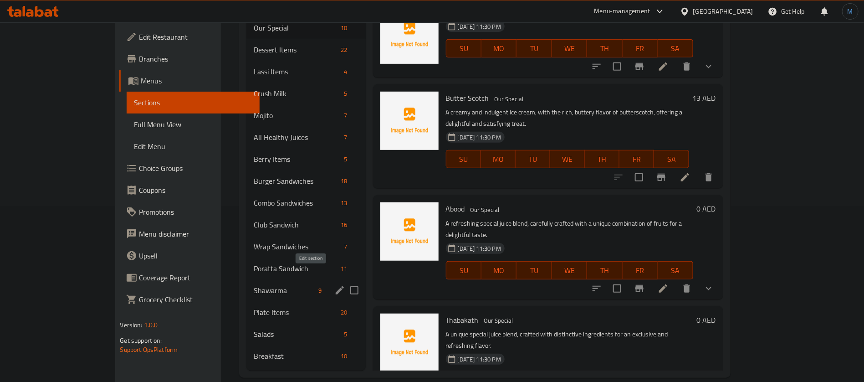
click at [336, 286] on icon "edit" at bounding box center [340, 290] width 8 height 8
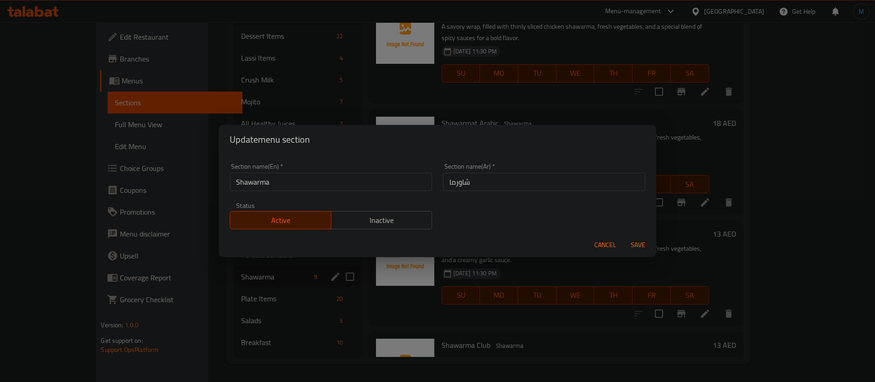
click at [361, 178] on input "Shawarma" at bounding box center [331, 182] width 202 height 18
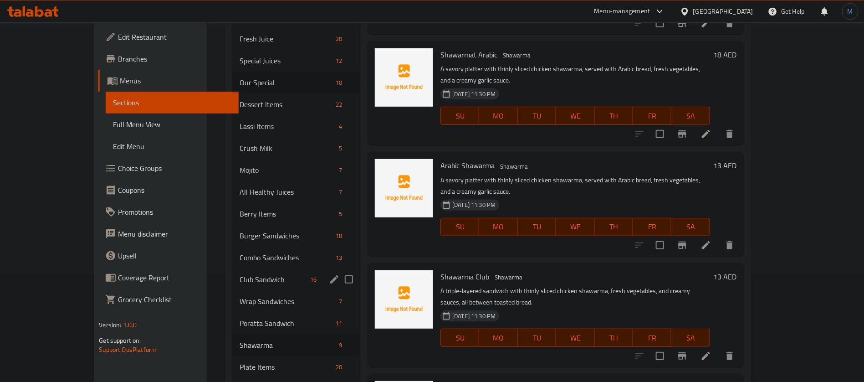
scroll to position [176, 0]
